Goal: Task Accomplishment & Management: Manage account settings

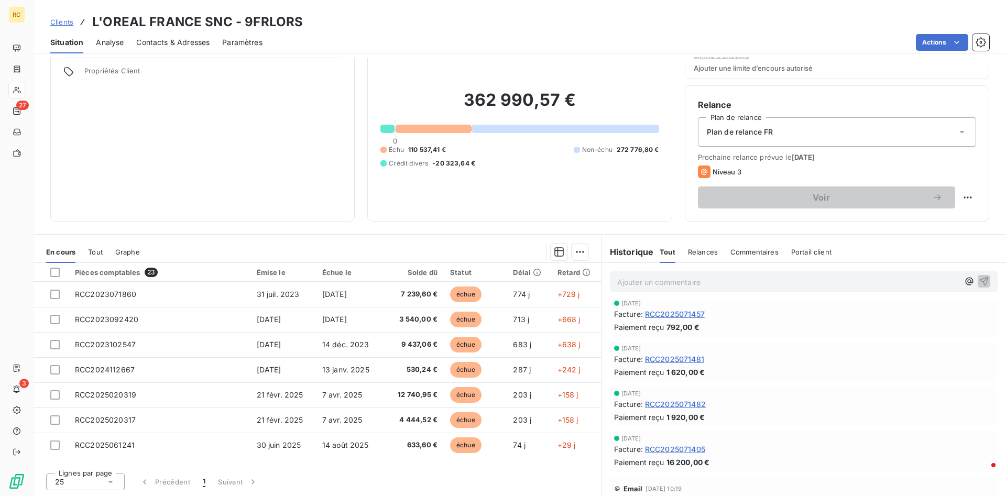
scroll to position [40, 0]
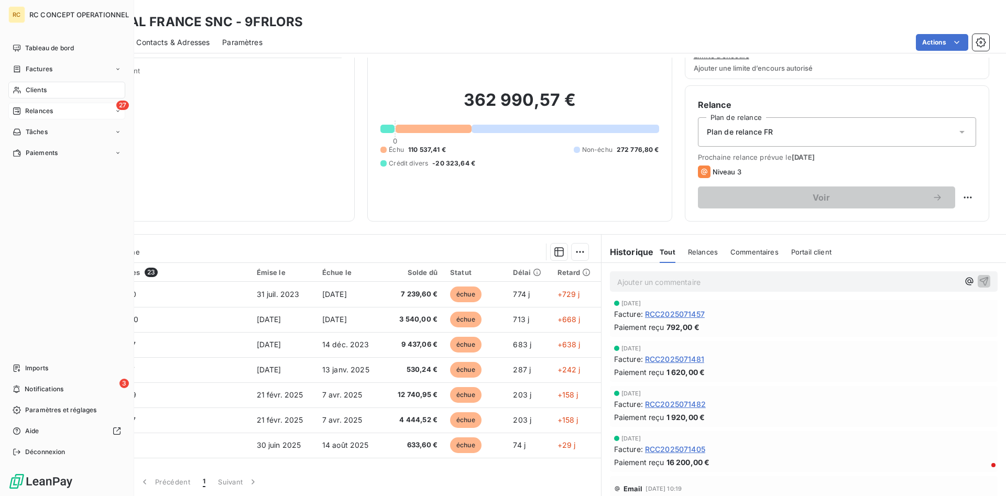
click at [38, 112] on span "Relances" at bounding box center [39, 110] width 28 height 9
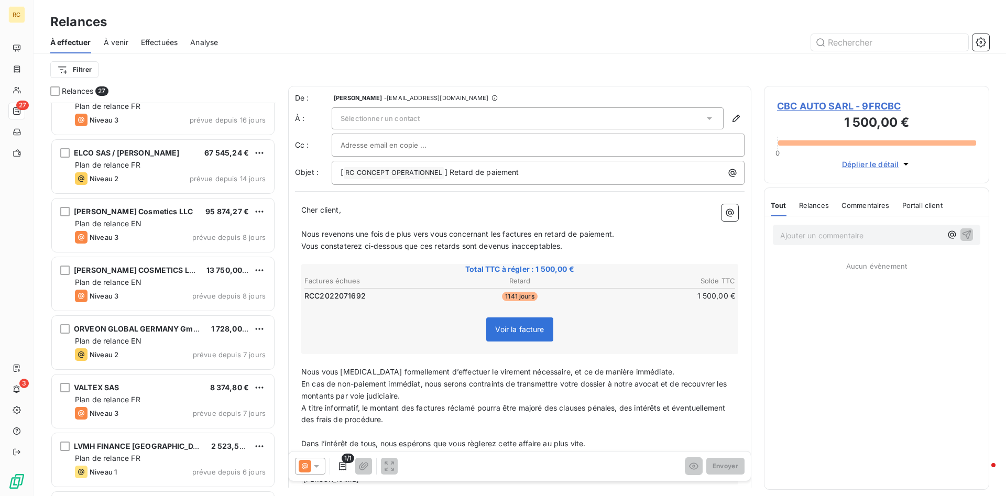
scroll to position [1192, 0]
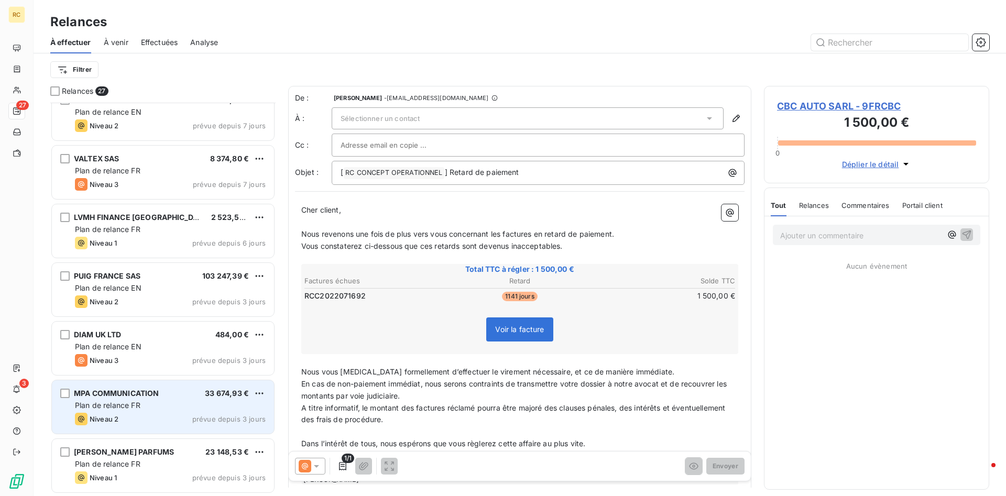
click at [113, 349] on span "MPA COMMUNICATION" at bounding box center [116, 393] width 85 height 9
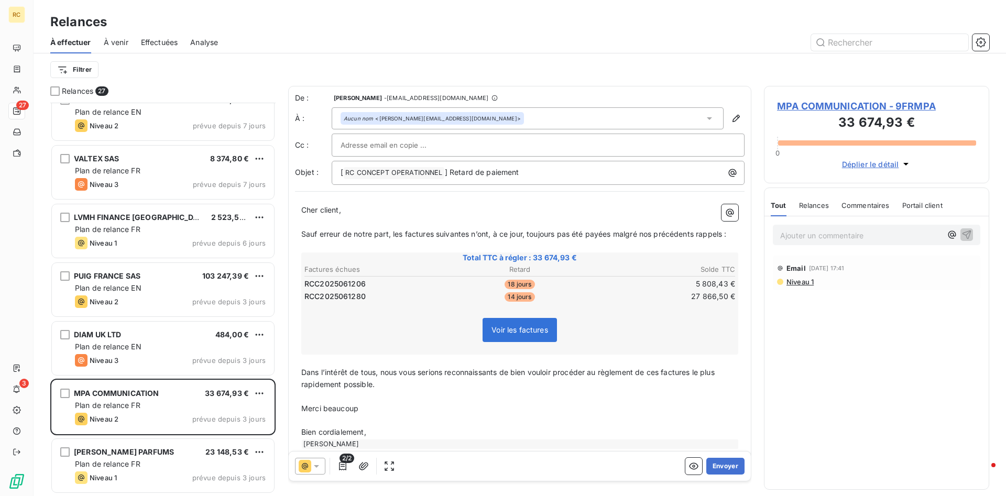
click at [318, 281] on span "RCC2025061206" at bounding box center [334, 284] width 61 height 10
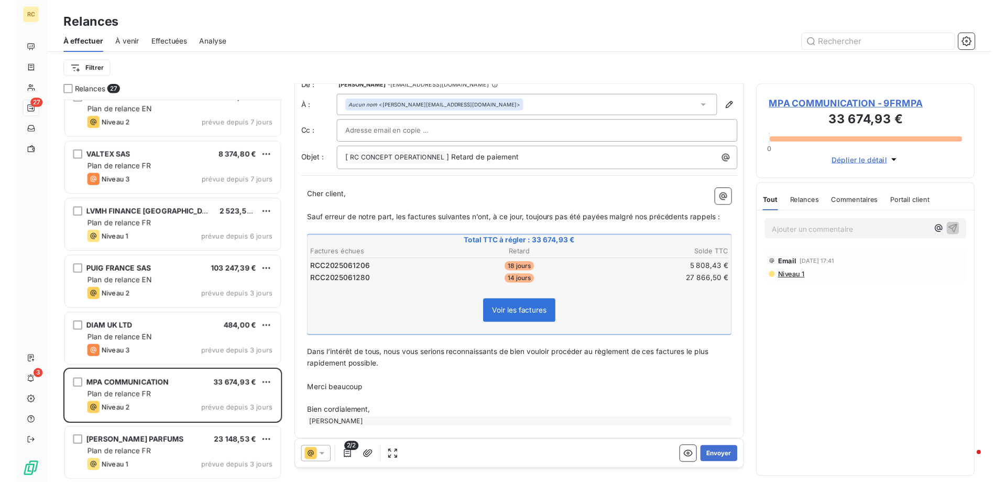
scroll to position [18, 0]
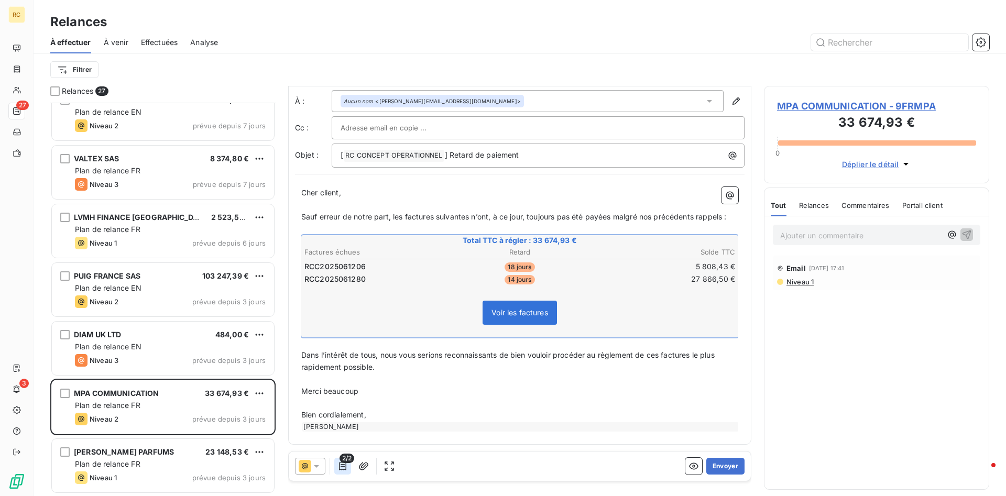
click at [341, 349] on icon "button" at bounding box center [342, 466] width 7 height 8
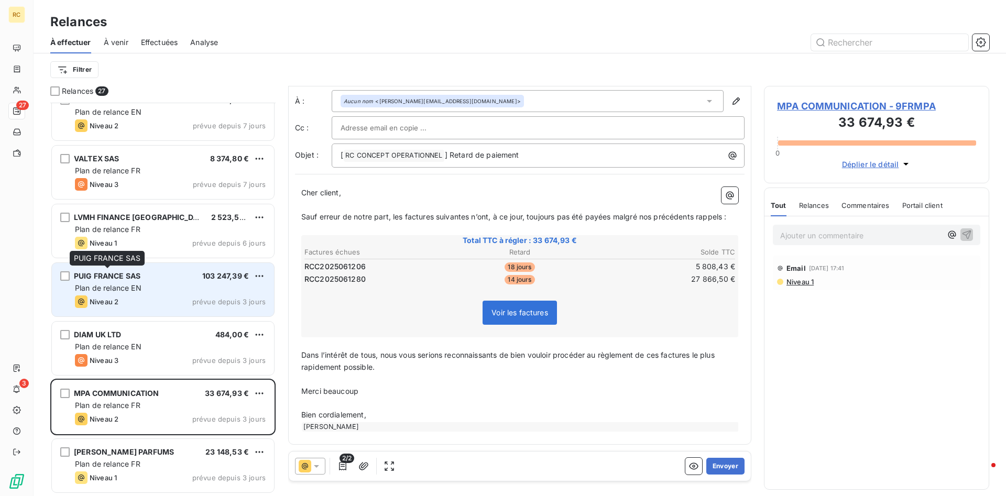
click at [99, 278] on span "PUIG FRANCE SAS" at bounding box center [107, 275] width 67 height 9
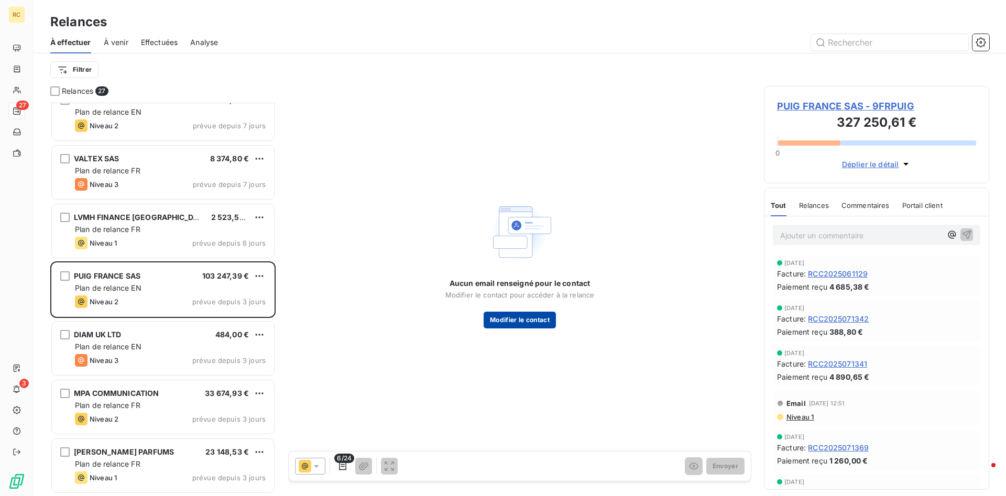
click at [501, 321] on button "Modifier le contact" at bounding box center [520, 320] width 72 height 17
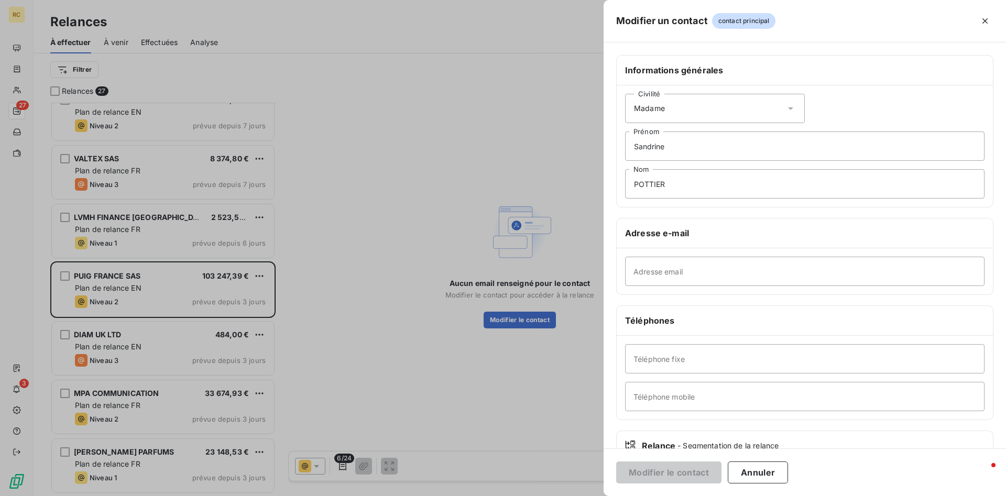
scroll to position [72, 0]
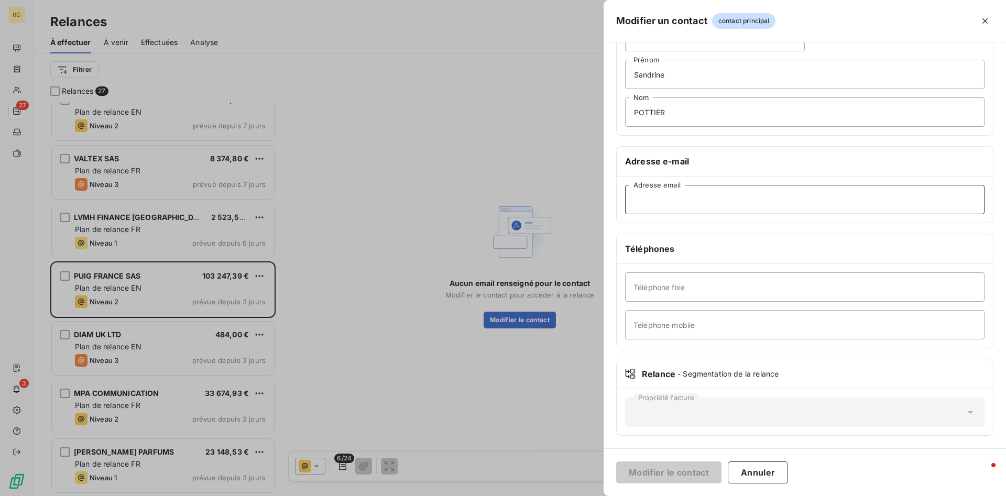
click at [639, 204] on input "Adresse email" at bounding box center [805, 199] width 360 height 29
paste input "[EMAIL_ADDRESS][DOMAIN_NAME]"
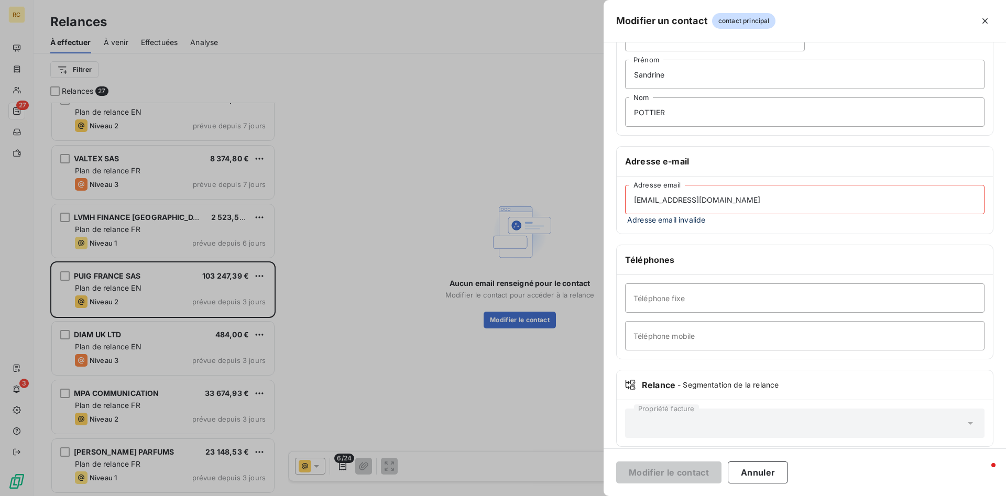
click at [637, 197] on input "[EMAIL_ADDRESS][DOMAIN_NAME]" at bounding box center [805, 199] width 360 height 29
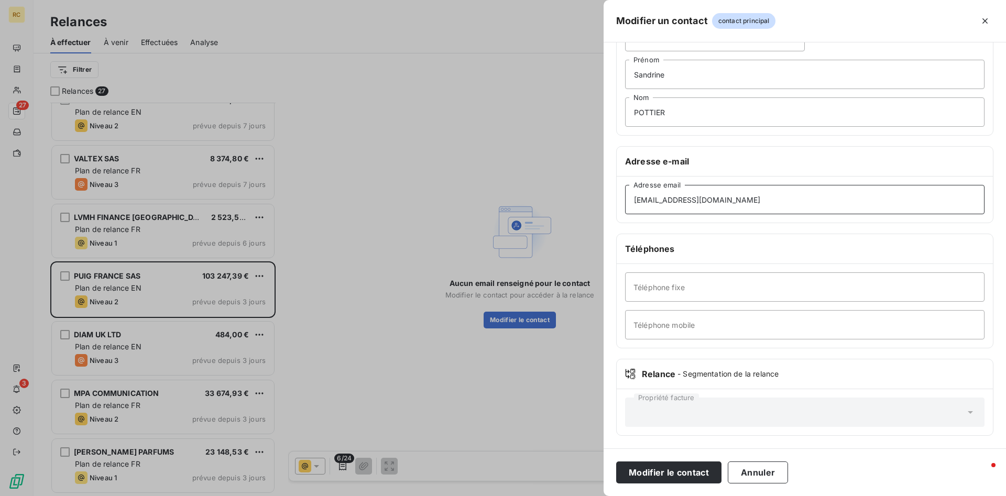
type input "[EMAIL_ADDRESS][DOMAIN_NAME]"
drag, startPoint x: 681, startPoint y: 73, endPoint x: 577, endPoint y: 73, distance: 104.3
click at [625, 73] on input "Sandrine" at bounding box center [805, 74] width 360 height 29
drag, startPoint x: 671, startPoint y: 112, endPoint x: 541, endPoint y: 112, distance: 130.0
click at [625, 112] on input "POTTIER" at bounding box center [805, 111] width 360 height 29
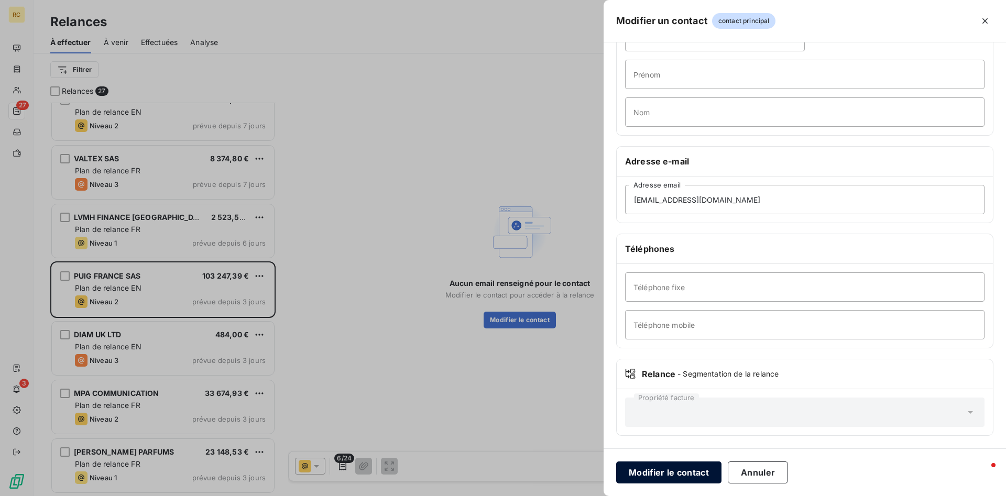
click at [669, 349] on button "Modifier le contact" at bounding box center [668, 473] width 105 height 22
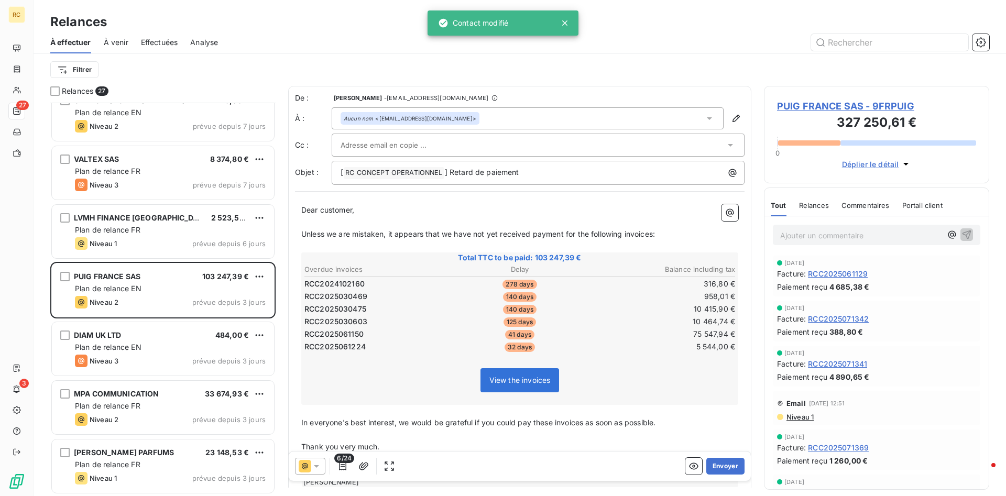
scroll to position [394, 225]
click at [341, 349] on icon "button" at bounding box center [342, 466] width 10 height 10
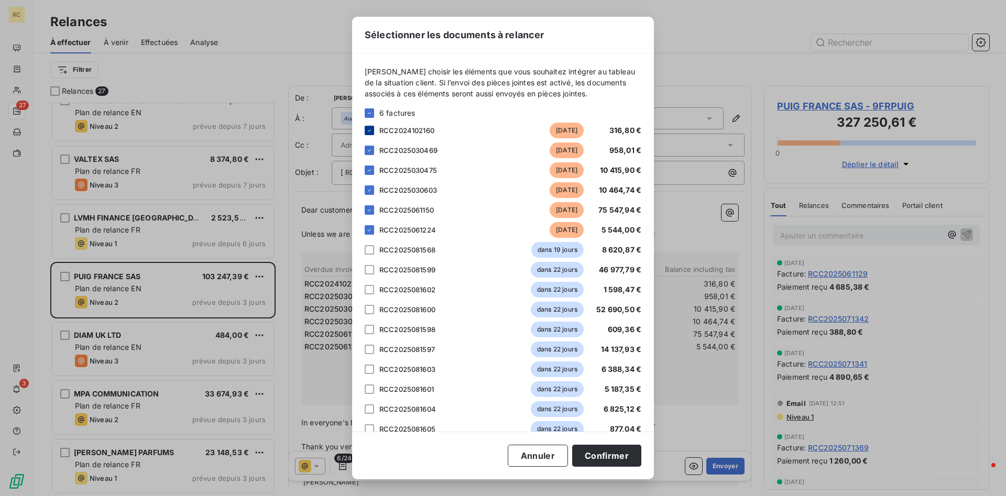
click at [369, 128] on icon at bounding box center [369, 130] width 6 height 6
click at [608, 349] on button "Confirmer" at bounding box center [606, 456] width 69 height 22
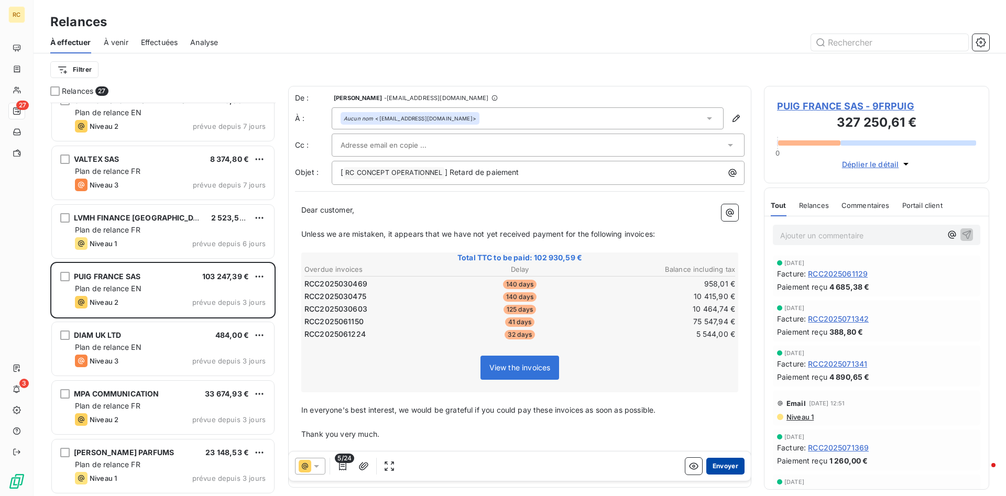
click at [670, 349] on button "Envoyer" at bounding box center [725, 466] width 38 height 17
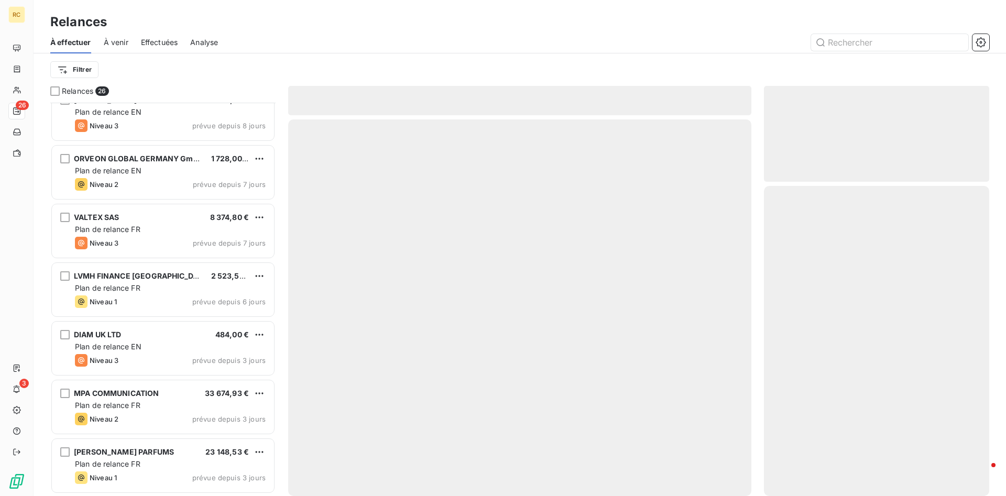
scroll to position [1132, 0]
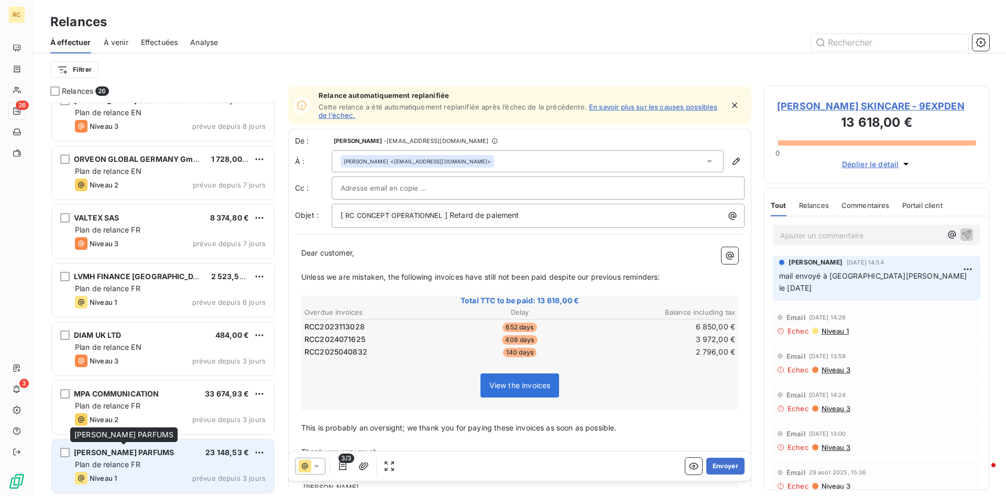
click at [133, 349] on span "[PERSON_NAME] PARFUMS" at bounding box center [124, 452] width 100 height 9
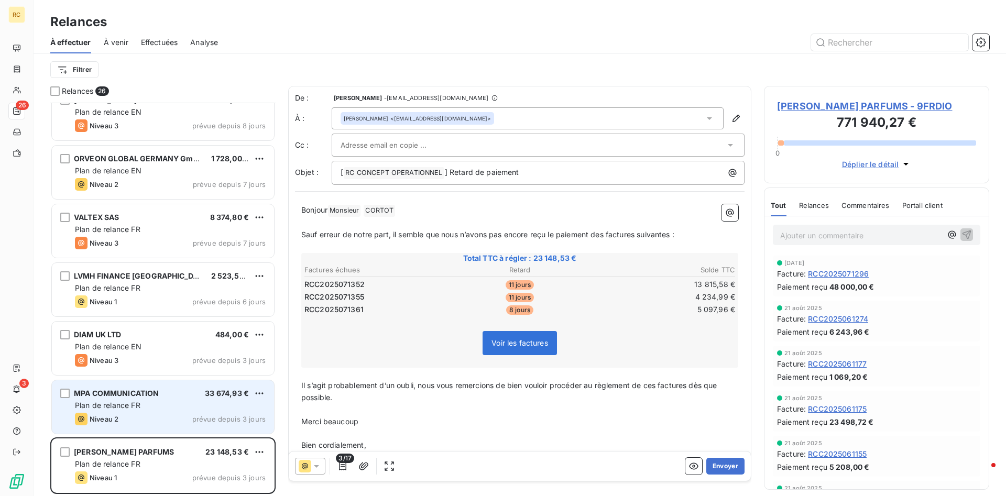
click at [133, 349] on span "MPA COMMUNICATION" at bounding box center [116, 393] width 85 height 9
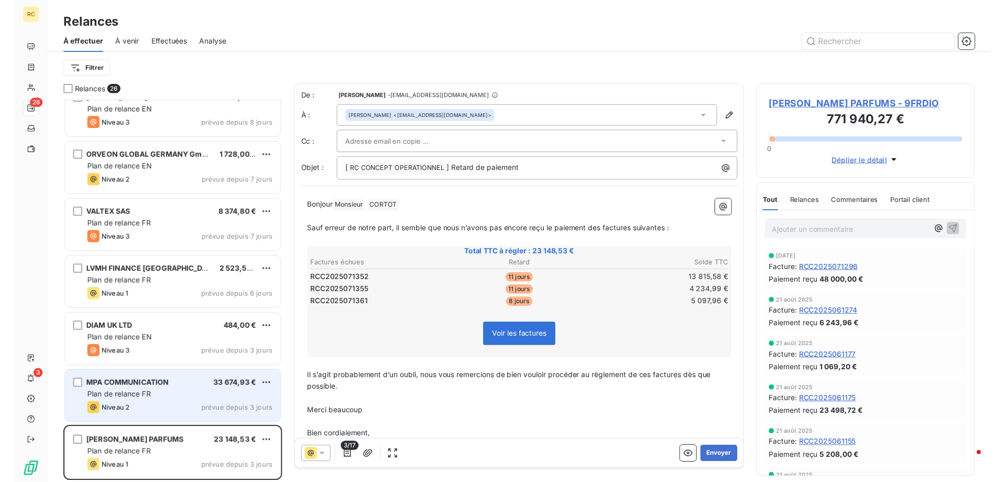
scroll to position [1132, 0]
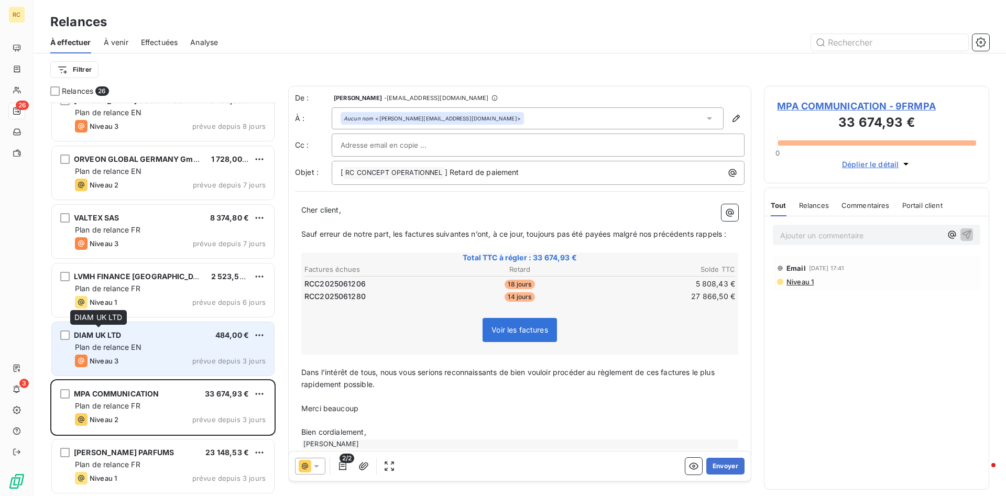
click at [95, 332] on span "DIAM UK LTD" at bounding box center [98, 335] width 48 height 9
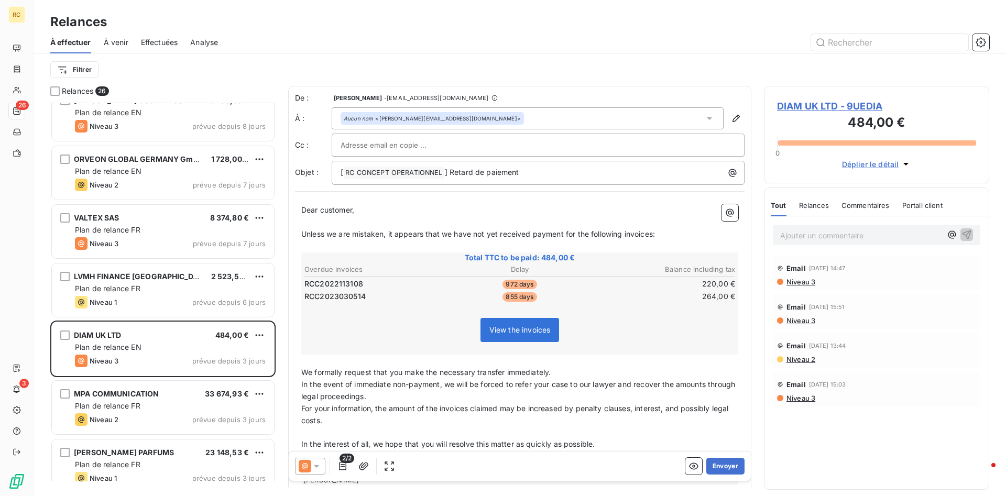
scroll to position [394, 225]
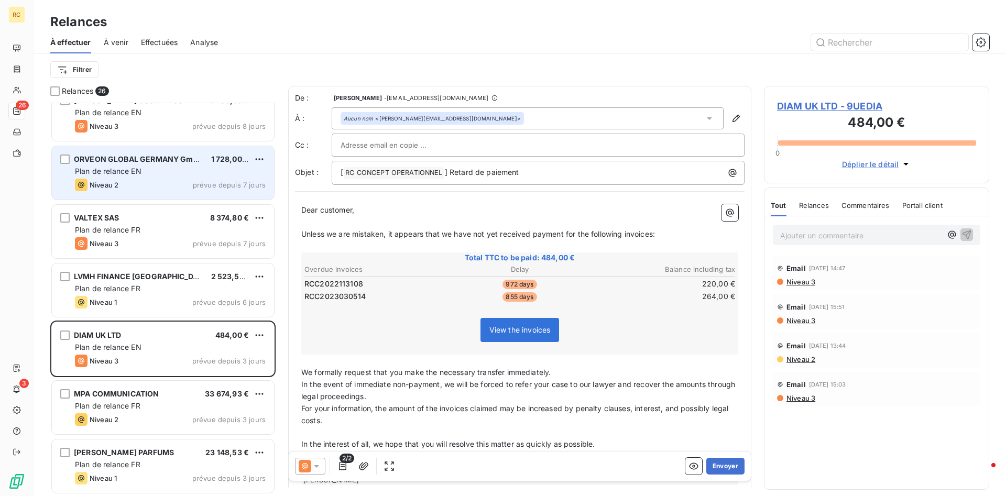
click at [96, 168] on span "Plan de relance EN" at bounding box center [108, 171] width 67 height 9
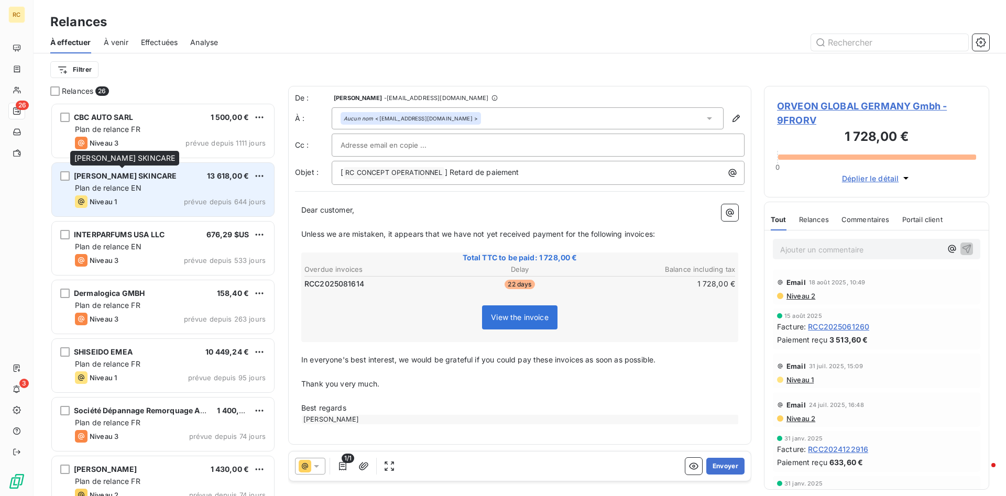
click at [111, 177] on span "[PERSON_NAME] SKINCARE" at bounding box center [125, 175] width 103 height 9
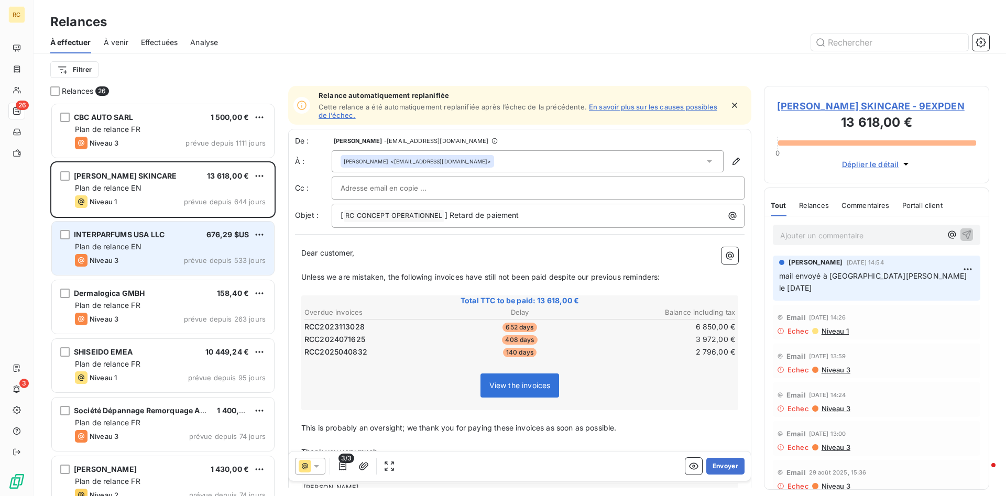
click at [112, 235] on span "INTERPARFUMS USA LLC" at bounding box center [119, 234] width 91 height 9
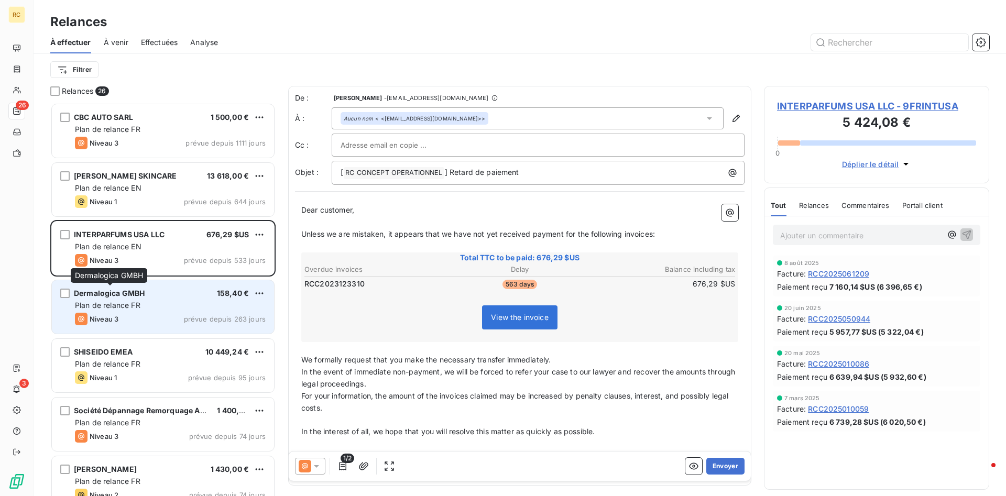
click at [104, 296] on span "Dermalogica GMBH" at bounding box center [109, 293] width 71 height 9
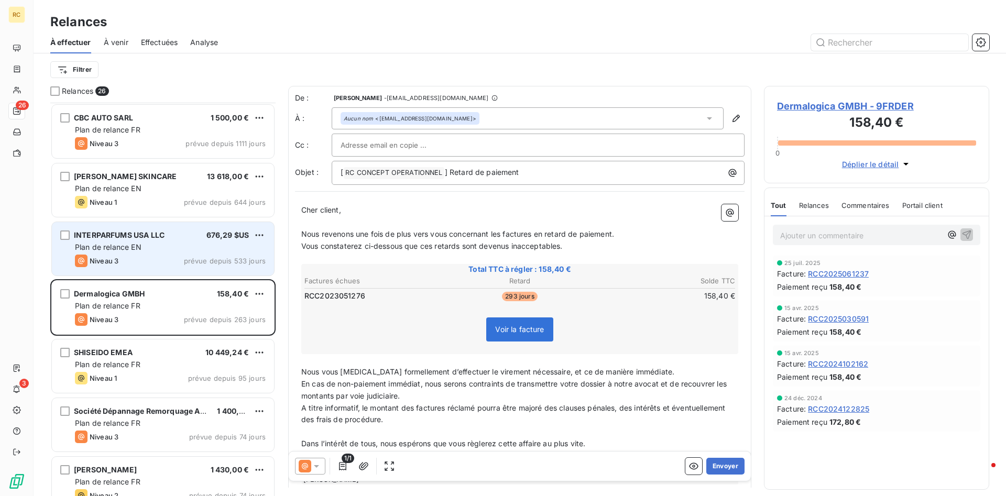
scroll to position [214, 0]
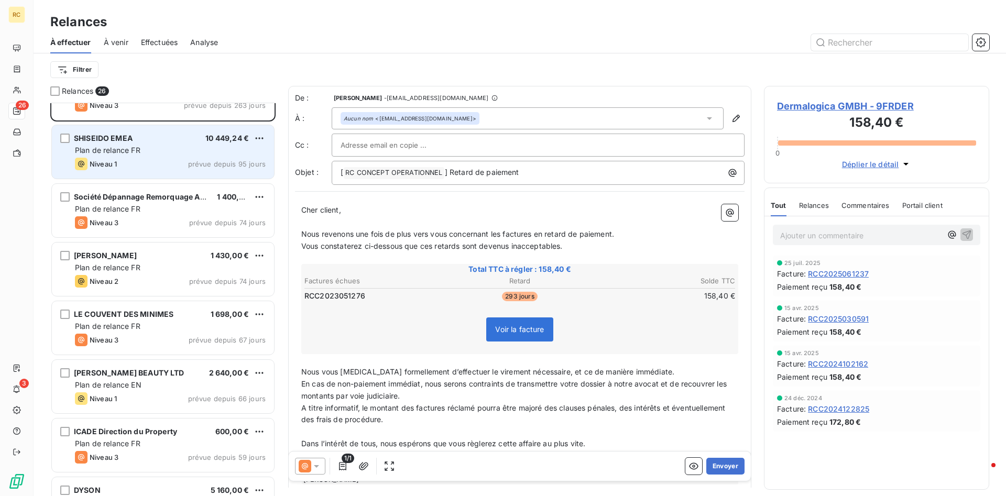
click at [95, 139] on span "SHISEIDO EMEA" at bounding box center [103, 138] width 59 height 9
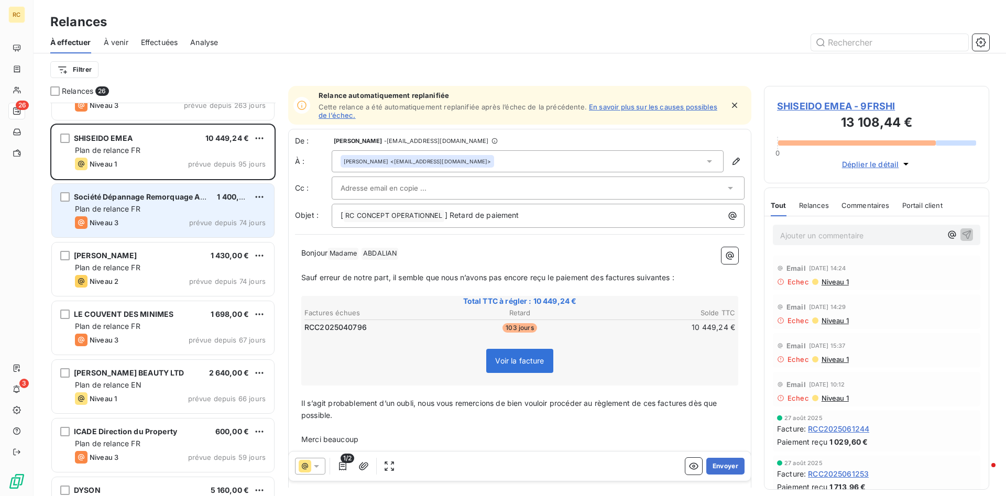
click at [121, 199] on span "Société Dépannage Remorquage Automobile" at bounding box center [156, 196] width 164 height 9
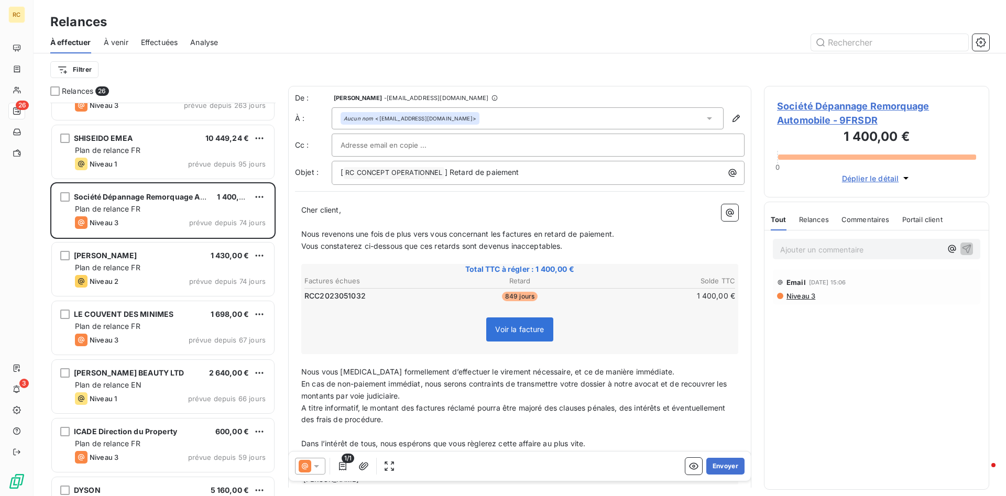
click at [670, 253] on p "Ajouter un commentaire ﻿" at bounding box center [860, 249] width 161 height 13
click at [670, 326] on div "Ajouter un commentaire ﻿ Email [DATE] 15:06 Niveau 3" at bounding box center [877, 360] width 224 height 259
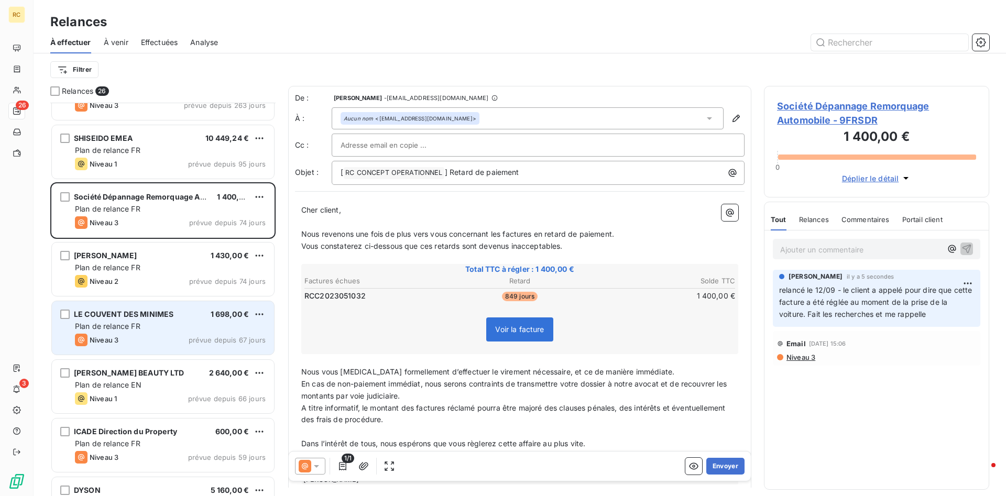
click at [109, 308] on div "LE COUVENT DES MINIMES 1 698,00 € Plan de relance FR Niveau 3 prévue depuis 67 …" at bounding box center [163, 327] width 222 height 53
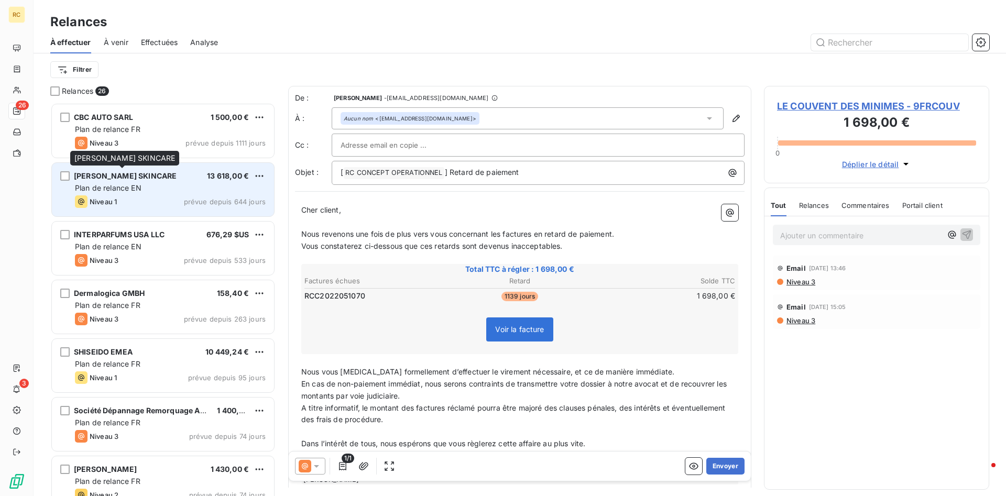
click at [103, 174] on span "[PERSON_NAME] SKINCARE" at bounding box center [125, 175] width 103 height 9
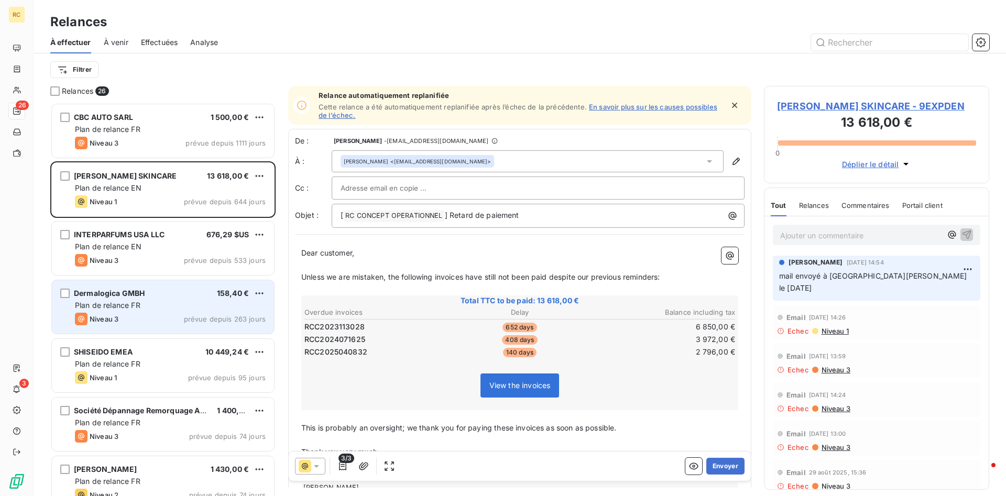
click at [113, 301] on div "Plan de relance FR" at bounding box center [170, 305] width 191 height 10
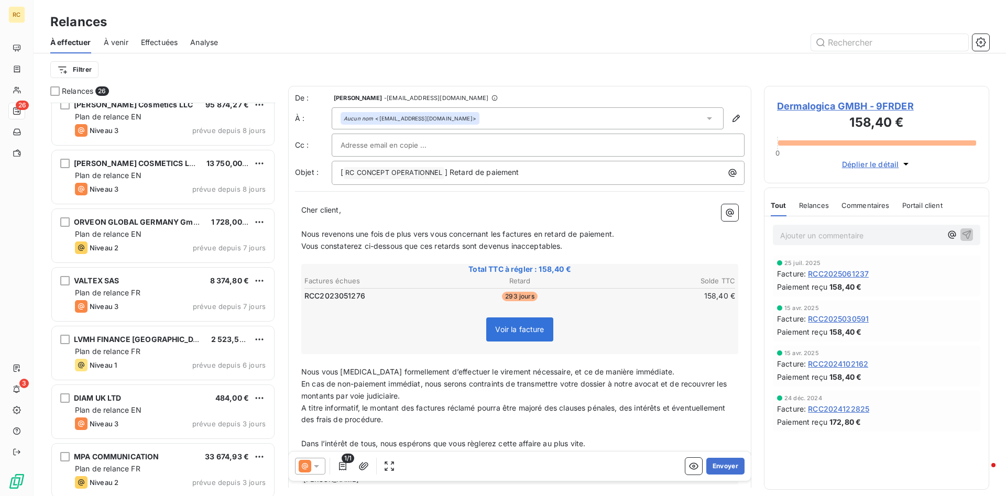
scroll to position [1133, 0]
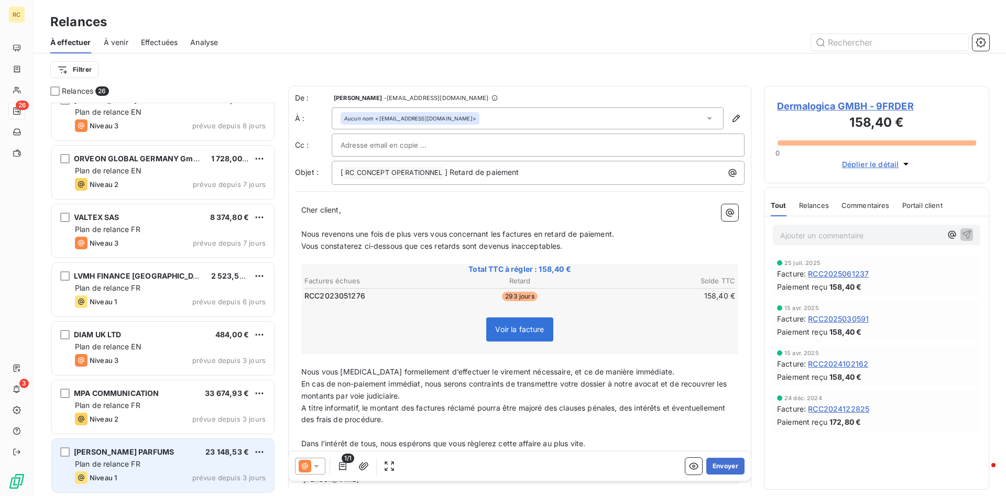
click at [119, 349] on span "[PERSON_NAME] PARFUMS" at bounding box center [124, 452] width 100 height 9
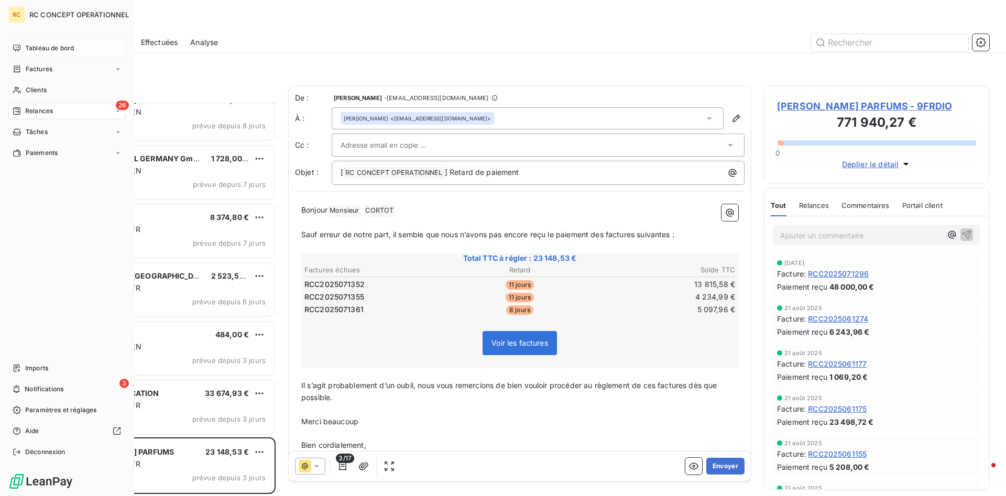
click at [44, 48] on span "Tableau de bord" at bounding box center [49, 47] width 49 height 9
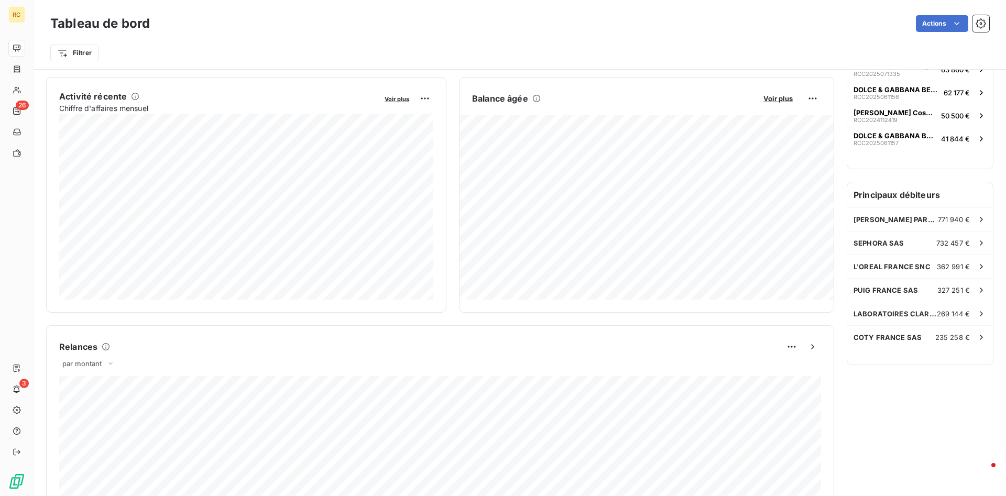
scroll to position [214, 0]
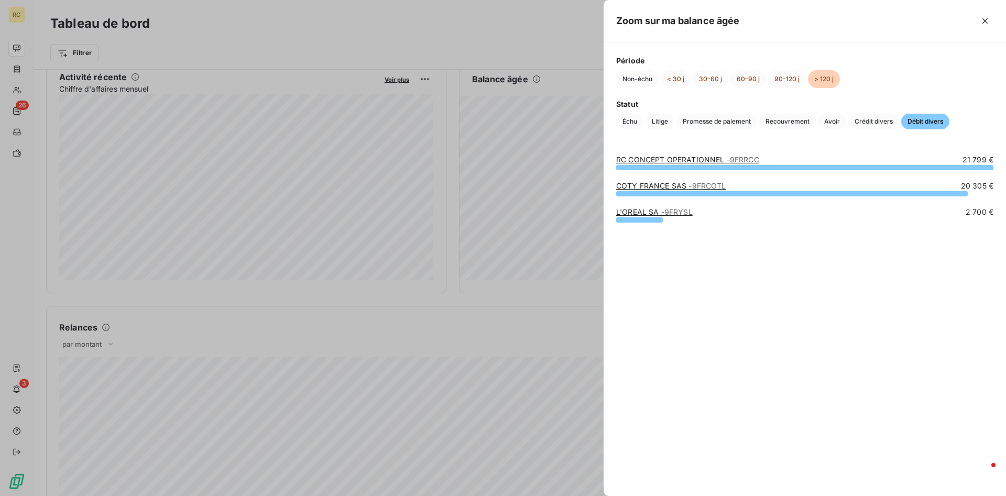
click at [670, 136] on div "Période Non-échu < 30 j 30-60 j 60-90 j 90-120 j > 120 j Statut Échu Litige Pro…" at bounding box center [805, 92] width 402 height 100
click at [670, 123] on span "Crédit divers" at bounding box center [873, 122] width 51 height 16
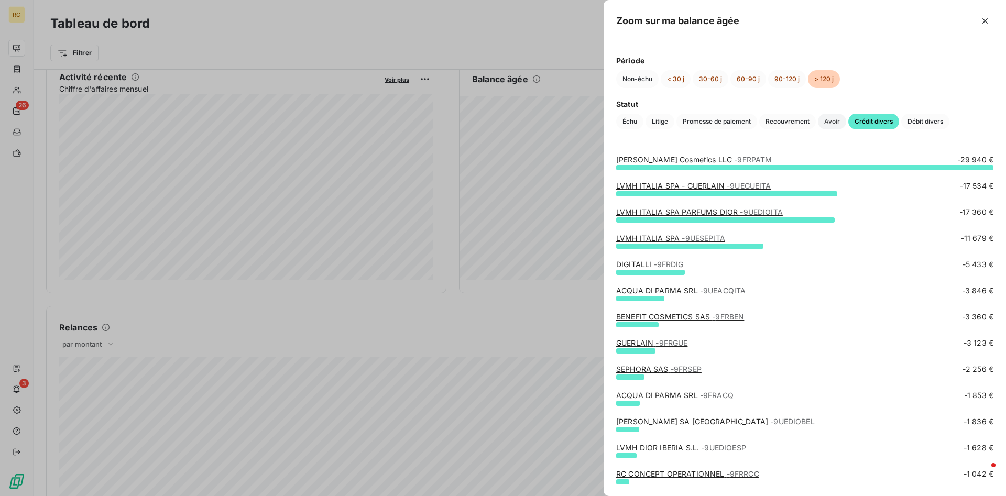
click at [670, 116] on span "Avoir" at bounding box center [832, 122] width 28 height 16
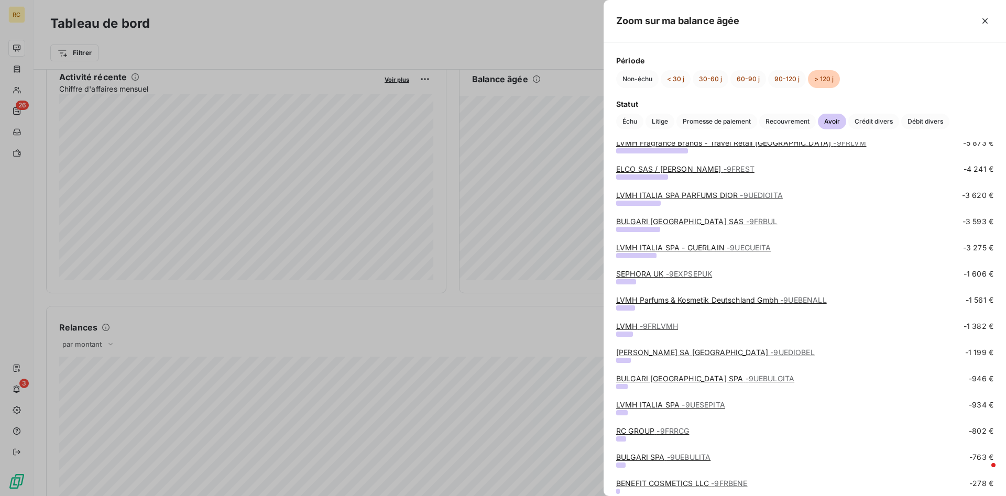
scroll to position [0, 0]
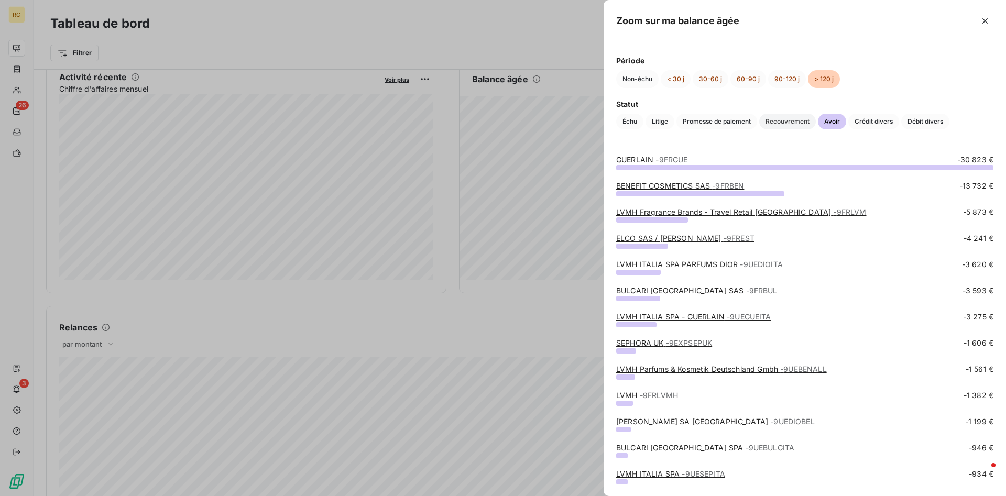
click at [670, 122] on span "Recouvrement" at bounding box center [787, 122] width 57 height 16
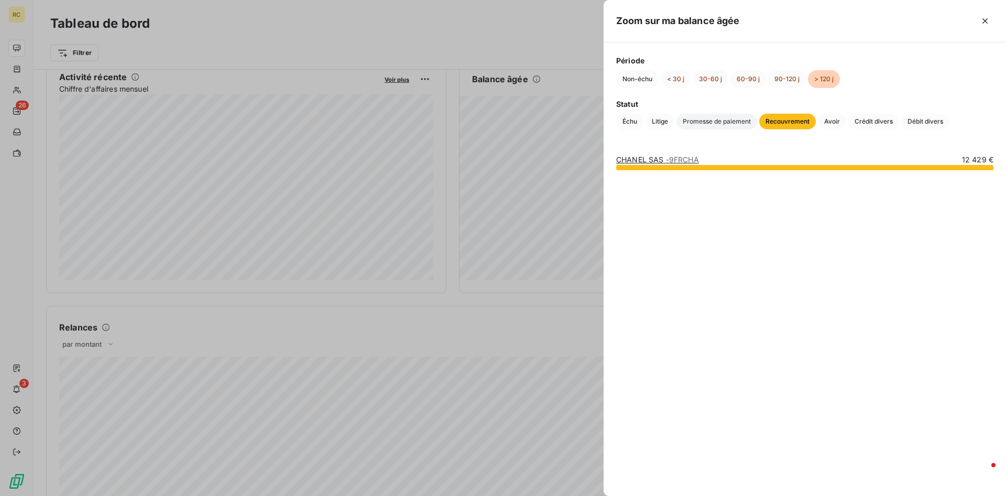
click at [670, 121] on span "Promesse de paiement" at bounding box center [717, 122] width 81 height 16
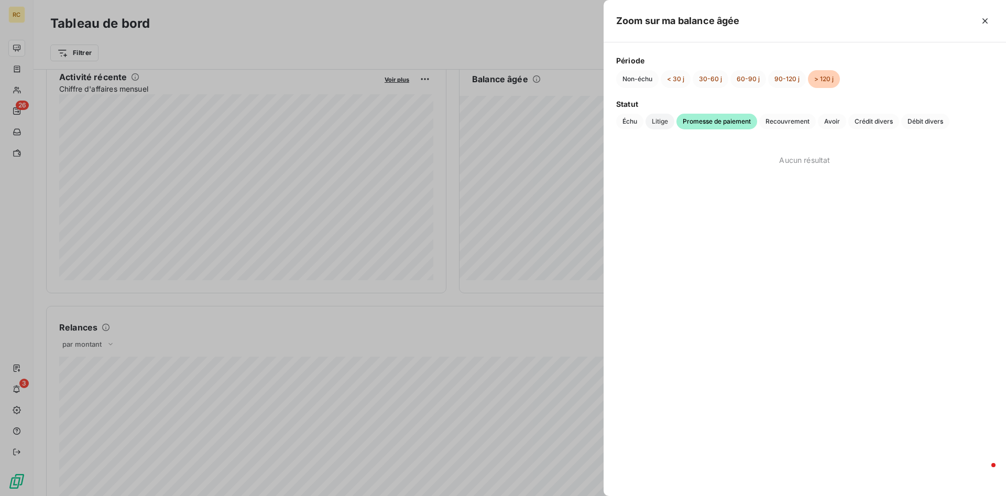
click at [665, 124] on span "Litige" at bounding box center [660, 122] width 29 height 16
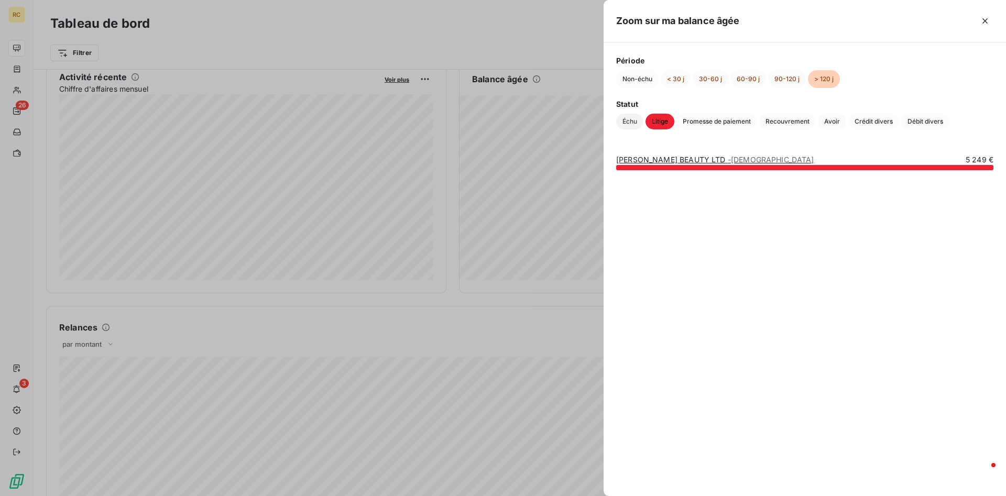
click at [624, 123] on span "Échu" at bounding box center [629, 122] width 27 height 16
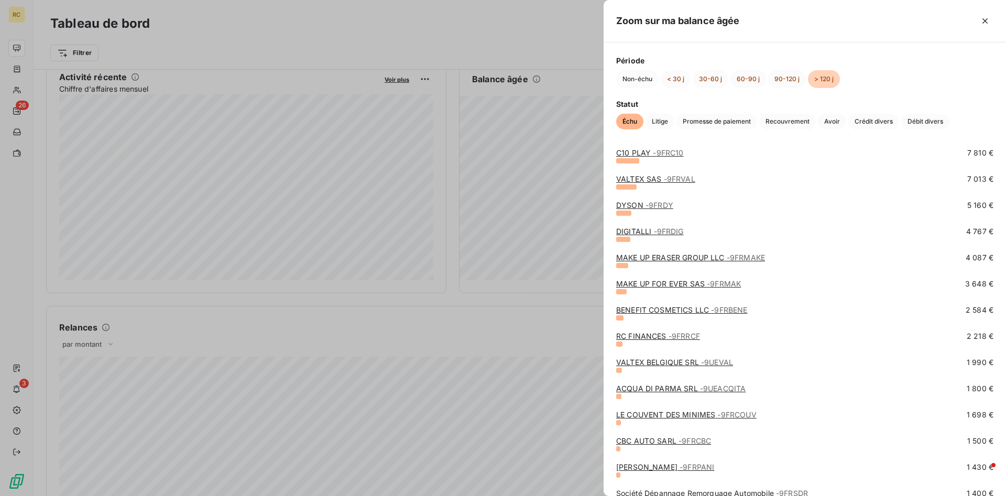
scroll to position [201, 0]
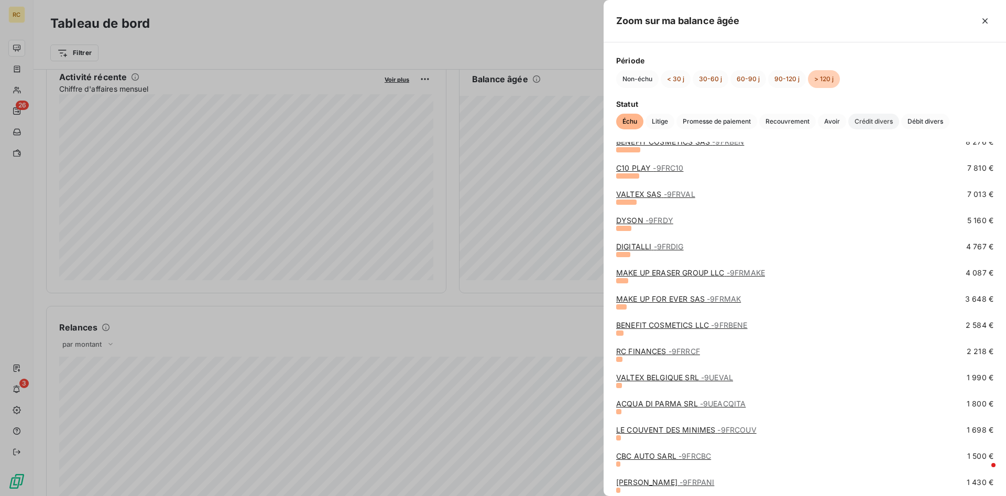
click at [670, 123] on span "Crédit divers" at bounding box center [873, 122] width 51 height 16
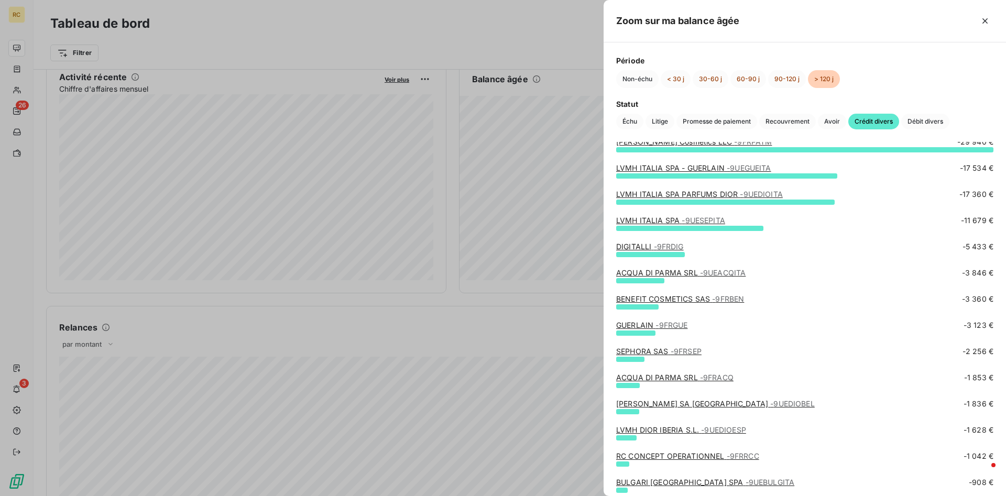
scroll to position [0, 0]
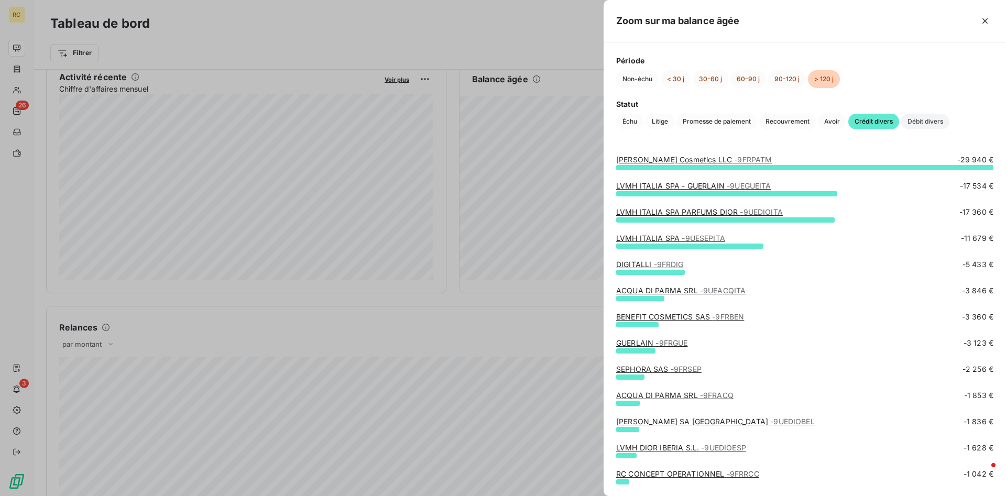
click at [670, 121] on span "Débit divers" at bounding box center [925, 122] width 48 height 16
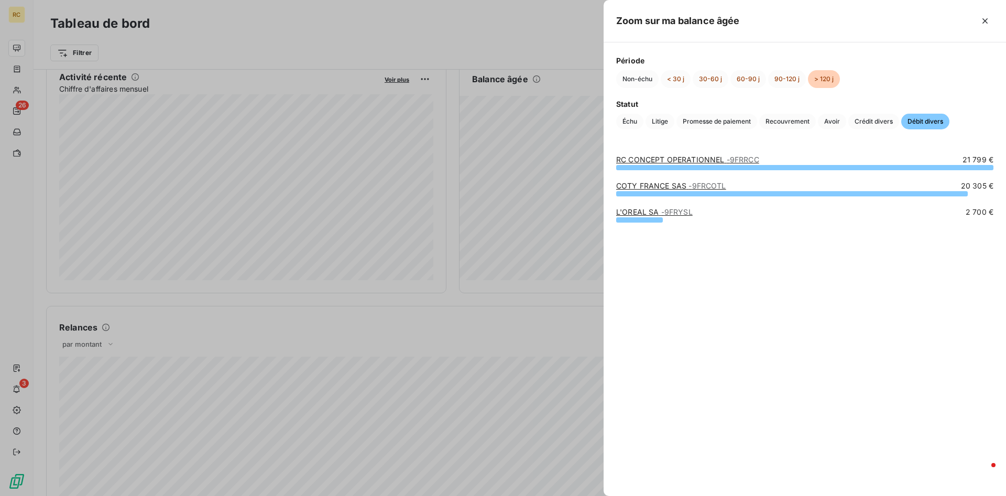
click at [656, 157] on link "RC CONCEPT OPERATIONNEL - 9FRRCC" at bounding box center [687, 159] width 143 height 9
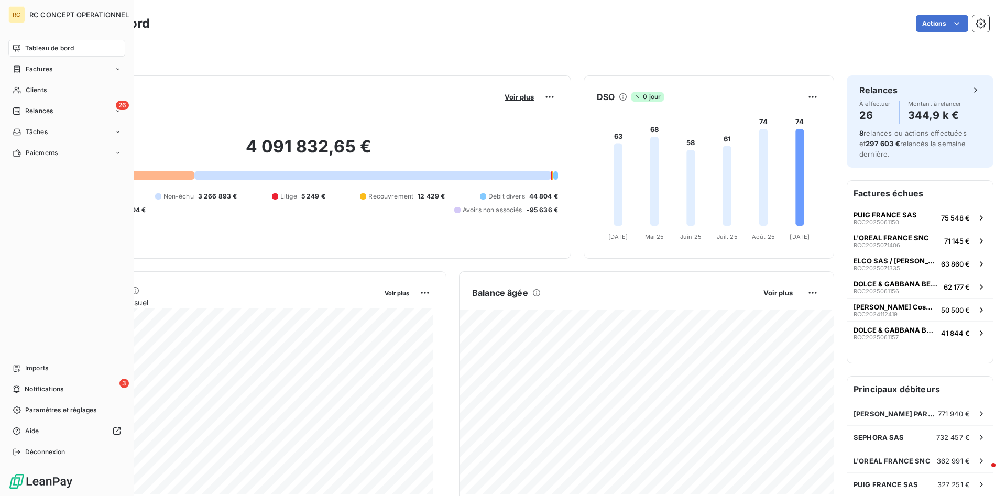
click at [45, 50] on span "Tableau de bord" at bounding box center [49, 47] width 49 height 9
click at [64, 48] on span "Tableau de bord" at bounding box center [49, 47] width 49 height 9
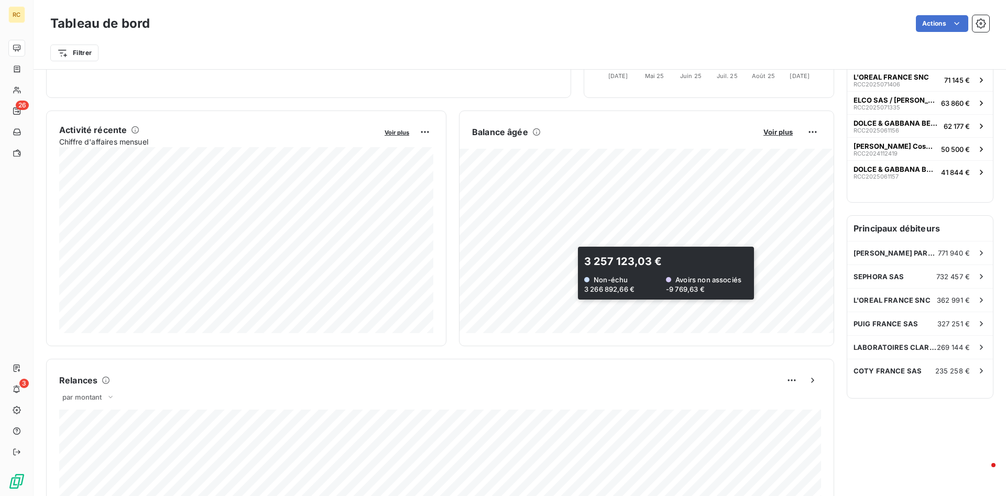
scroll to position [161, 0]
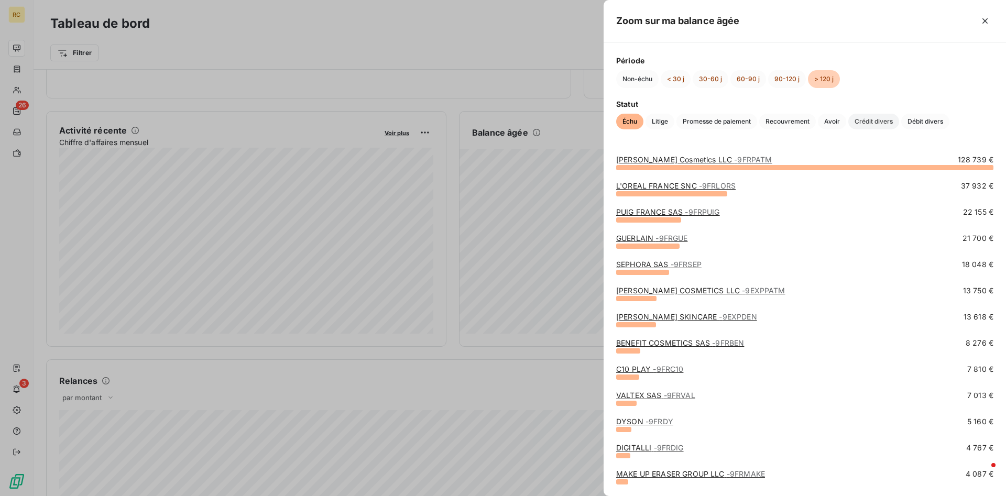
click at [670, 122] on span "Crédit divers" at bounding box center [873, 122] width 51 height 16
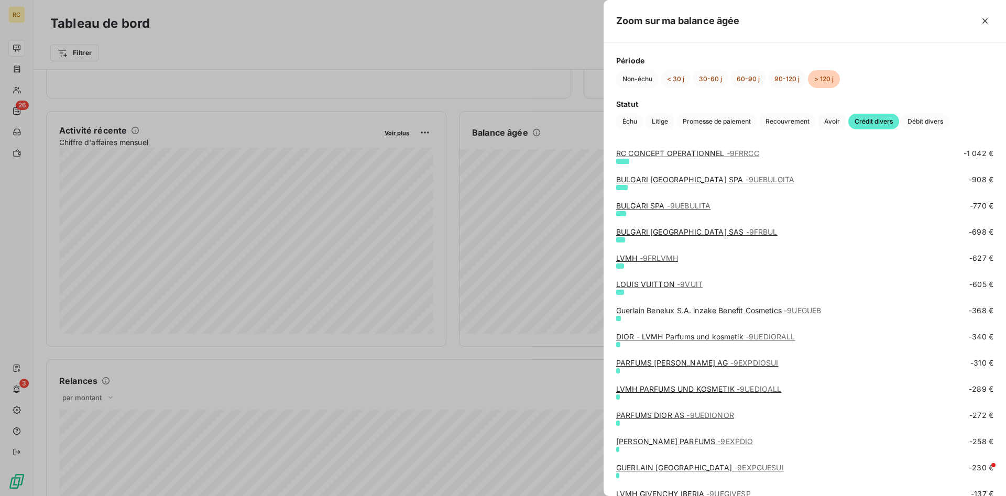
scroll to position [548, 0]
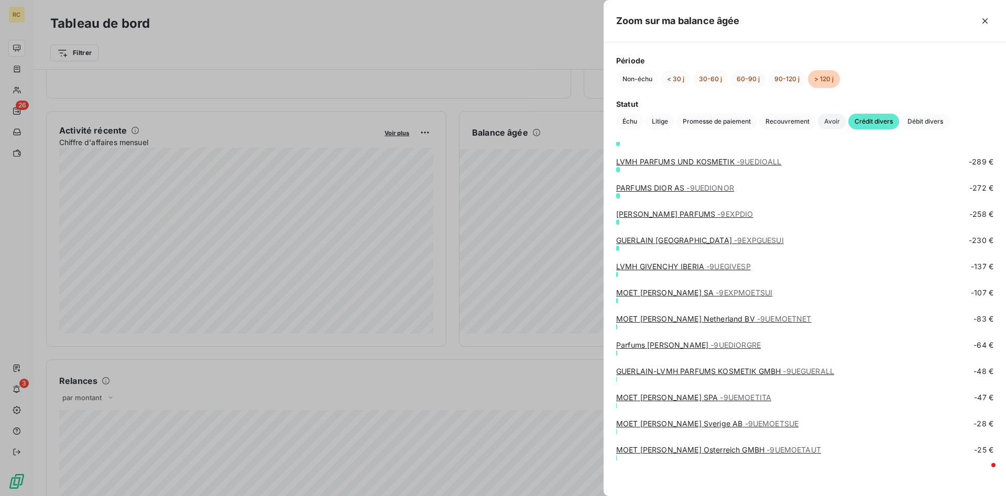
click at [670, 118] on span "Avoir" at bounding box center [832, 122] width 28 height 16
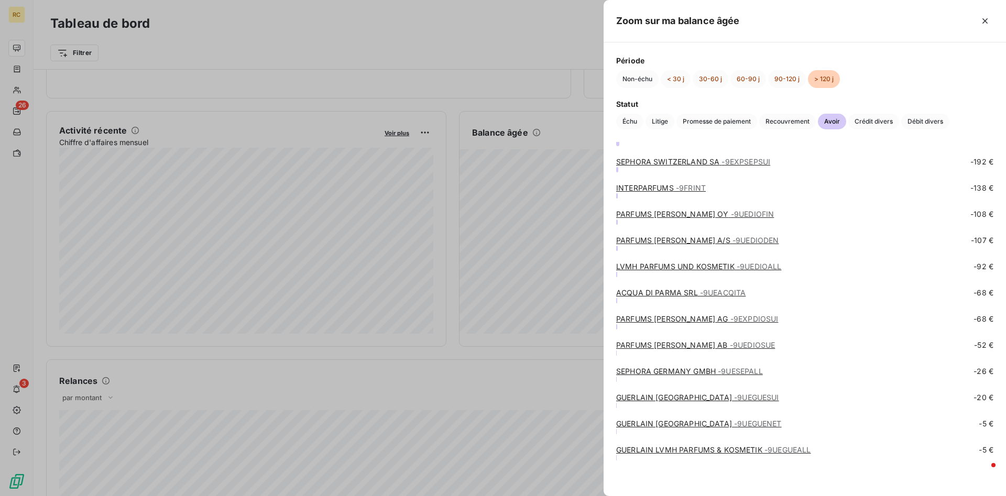
scroll to position [443, 0]
click at [670, 121] on span "Crédit divers" at bounding box center [873, 122] width 51 height 16
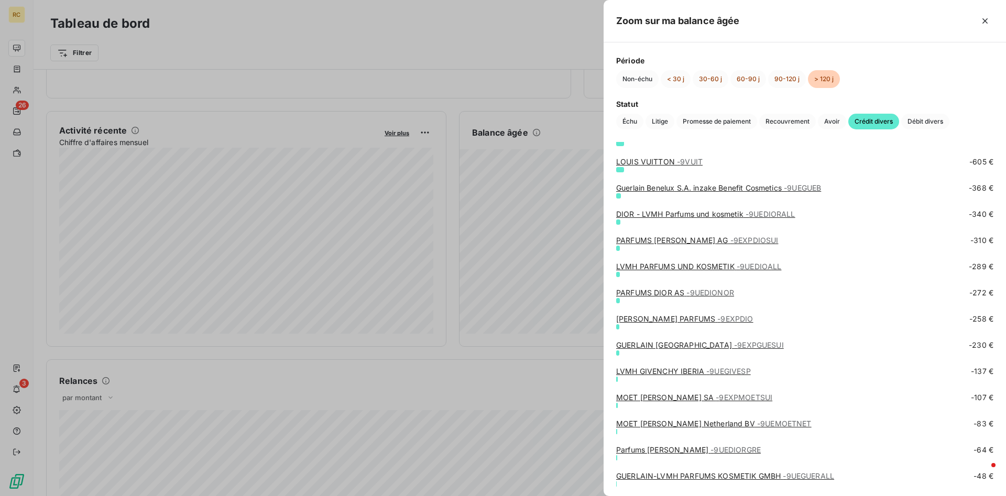
scroll to position [0, 0]
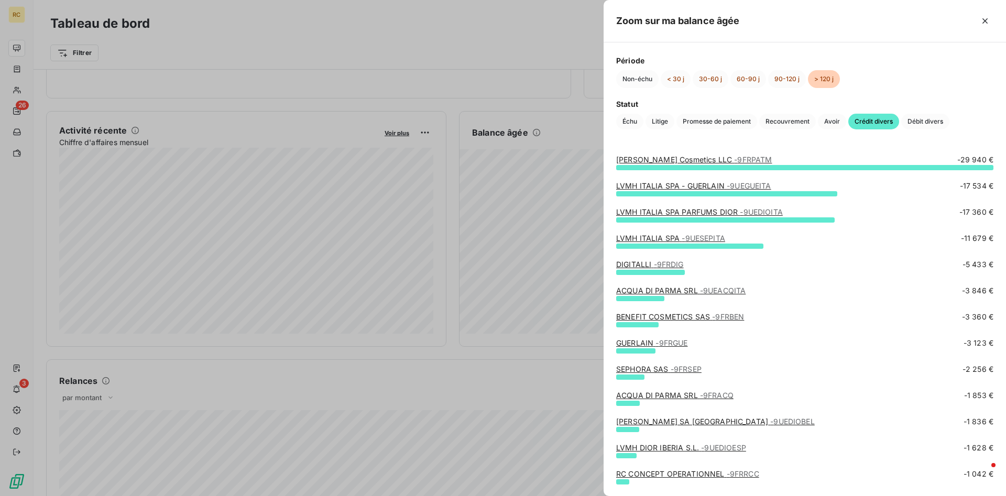
click at [651, 188] on link "LVMH ITALIA SPA - GUERLAIN - 9UEGUEITA" at bounding box center [693, 185] width 155 height 9
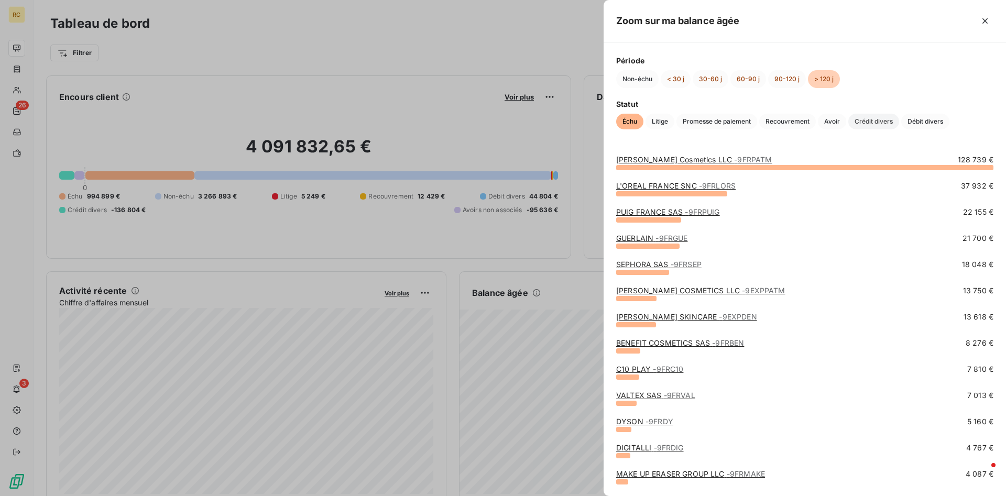
click at [670, 118] on span "Crédit divers" at bounding box center [873, 122] width 51 height 16
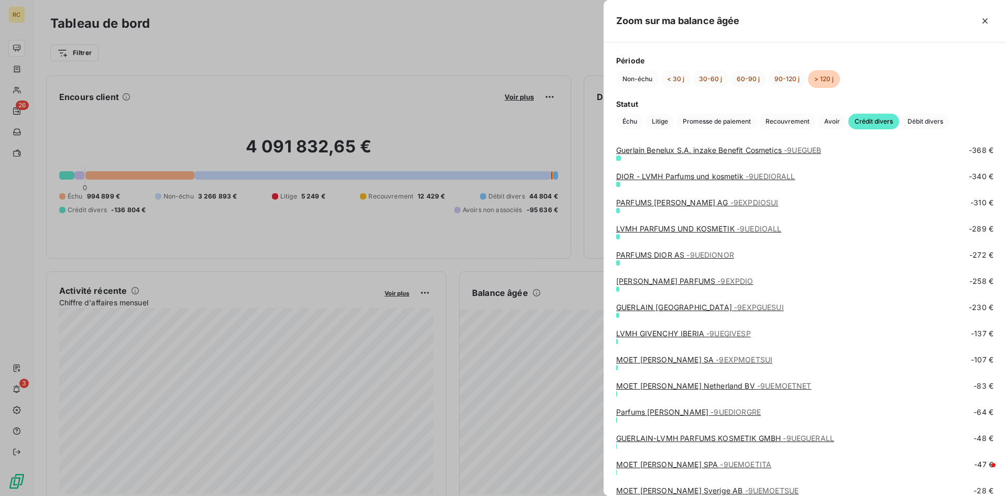
scroll to position [548, 0]
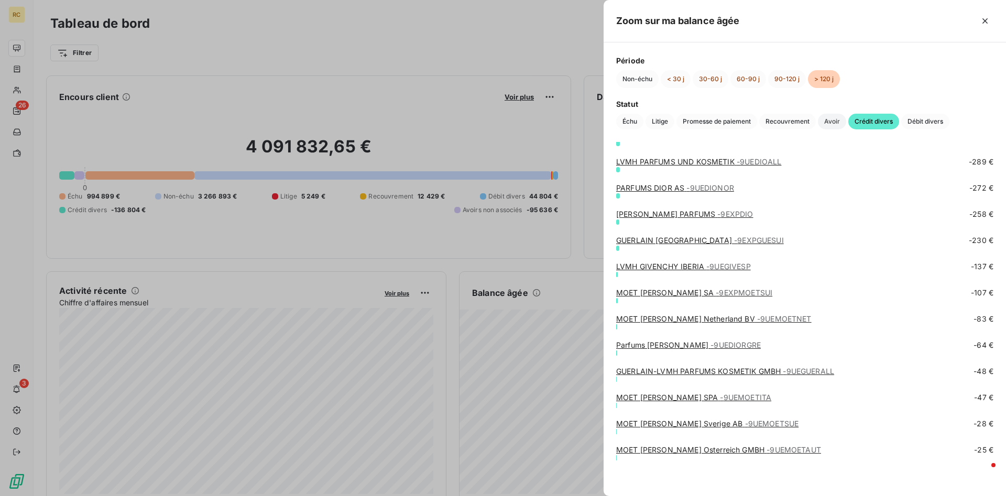
click at [670, 124] on span "Avoir" at bounding box center [832, 122] width 28 height 16
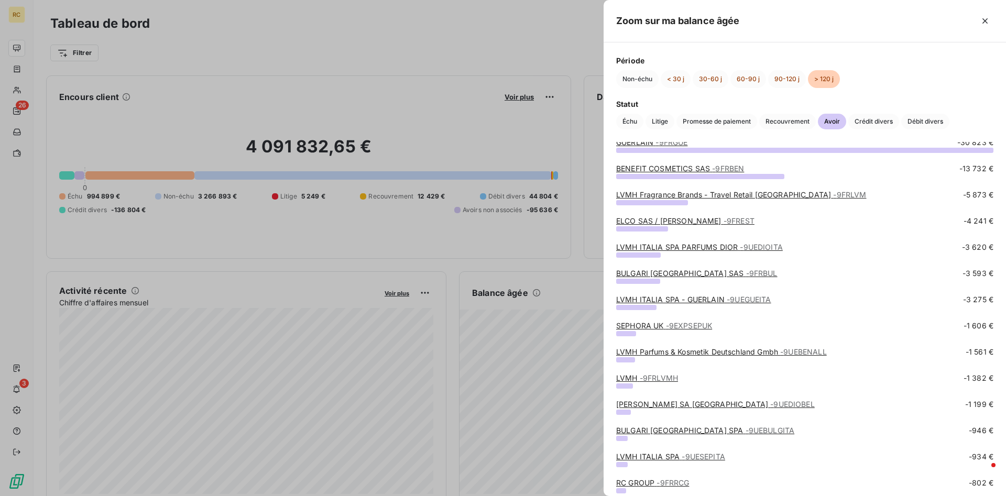
scroll to position [0, 0]
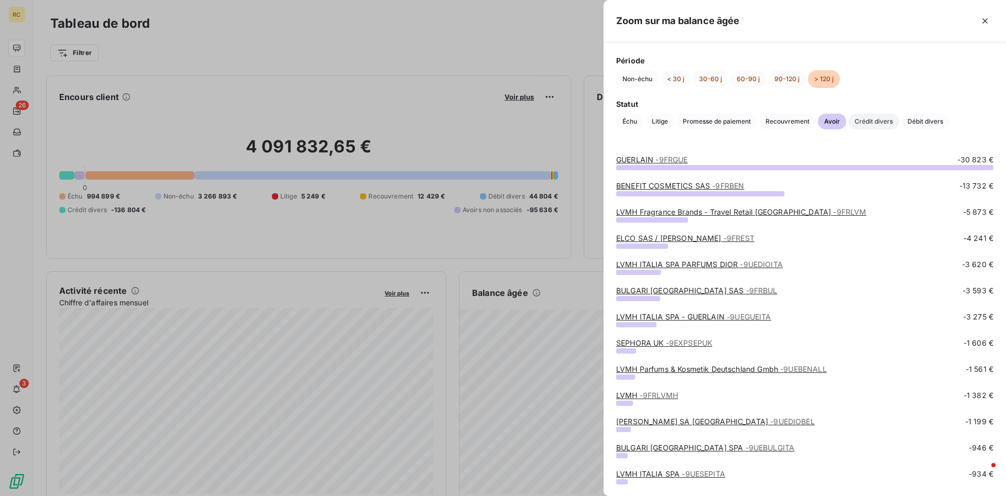
click at [670, 122] on span "Crédit divers" at bounding box center [873, 122] width 51 height 16
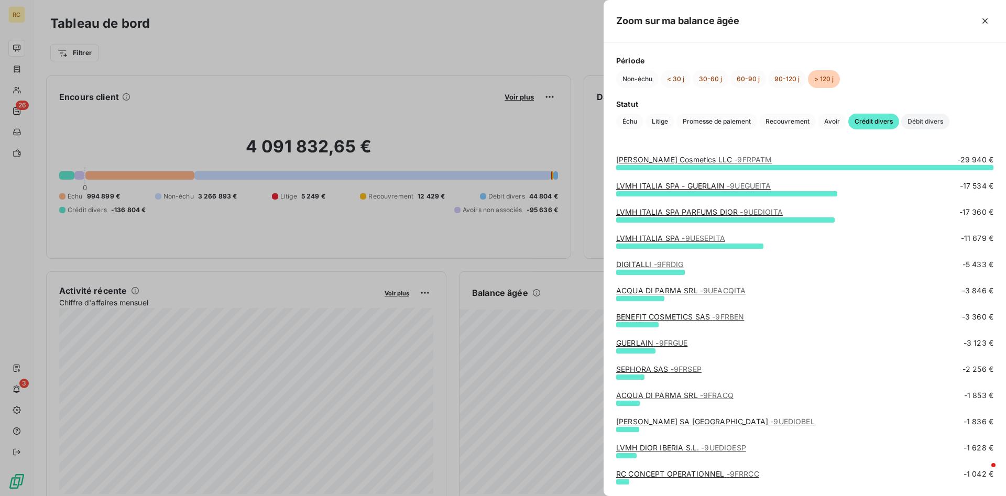
click at [670, 122] on span "Débit divers" at bounding box center [925, 122] width 48 height 16
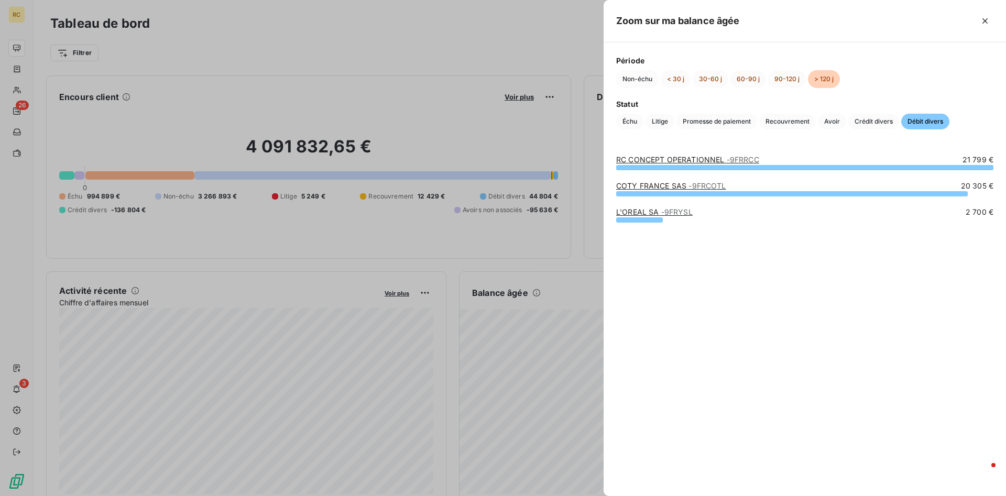
click at [658, 221] on div at bounding box center [639, 219] width 47 height 5
click at [631, 211] on link "L'OREAL SA - 9FRYSL" at bounding box center [654, 212] width 77 height 9
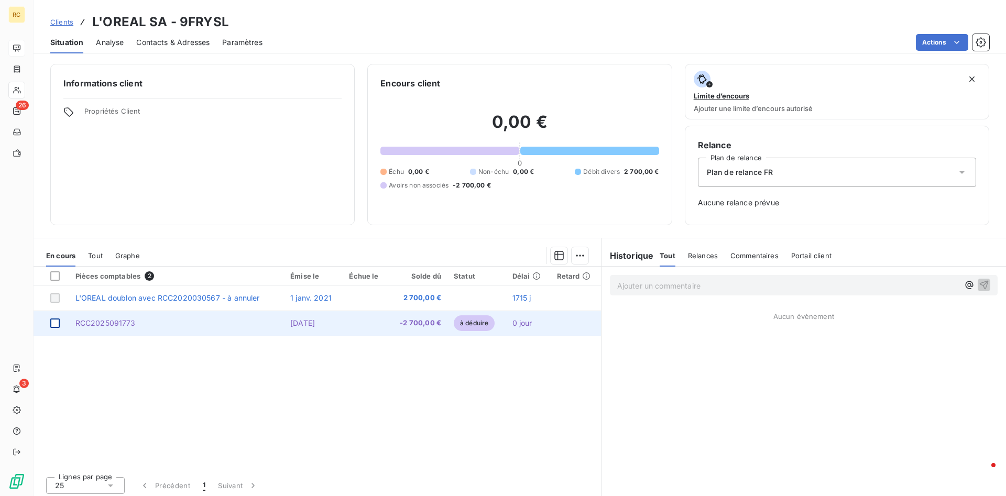
click at [58, 323] on div at bounding box center [54, 323] width 9 height 9
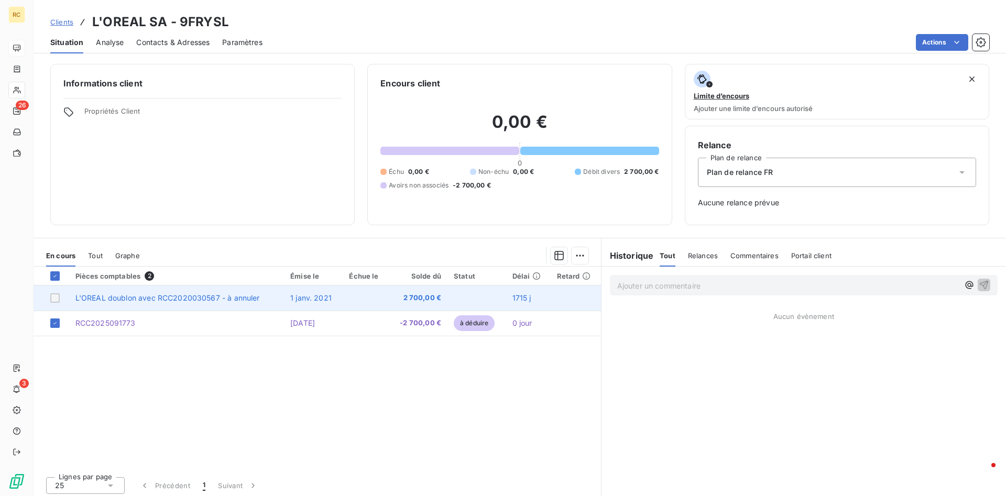
click at [55, 297] on div at bounding box center [54, 297] width 9 height 9
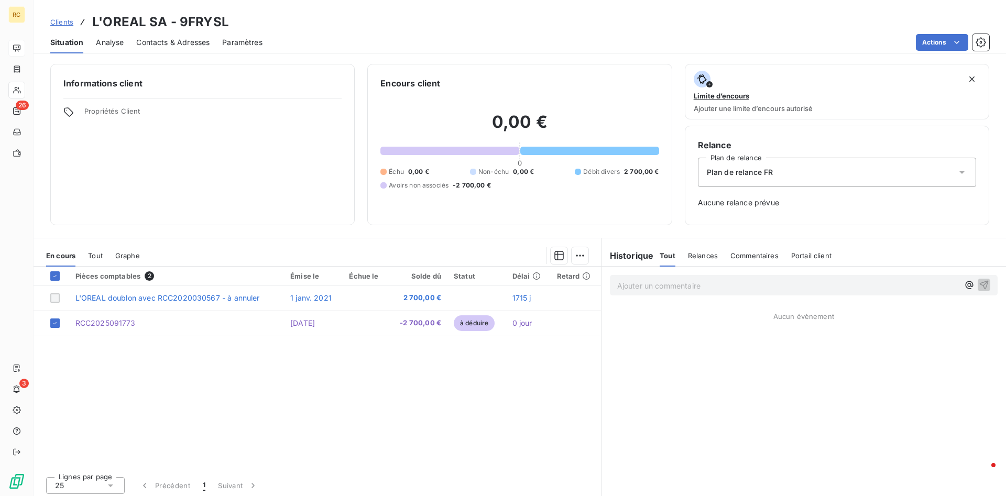
click at [663, 335] on div "Ajouter un commentaire ﻿ Aucun évènement" at bounding box center [804, 383] width 405 height 233
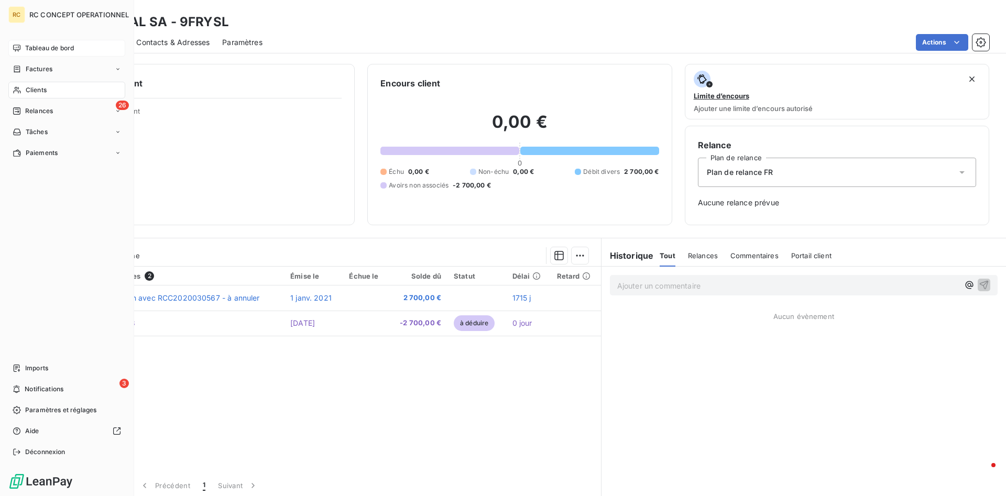
click at [36, 49] on span "Tableau de bord" at bounding box center [49, 47] width 49 height 9
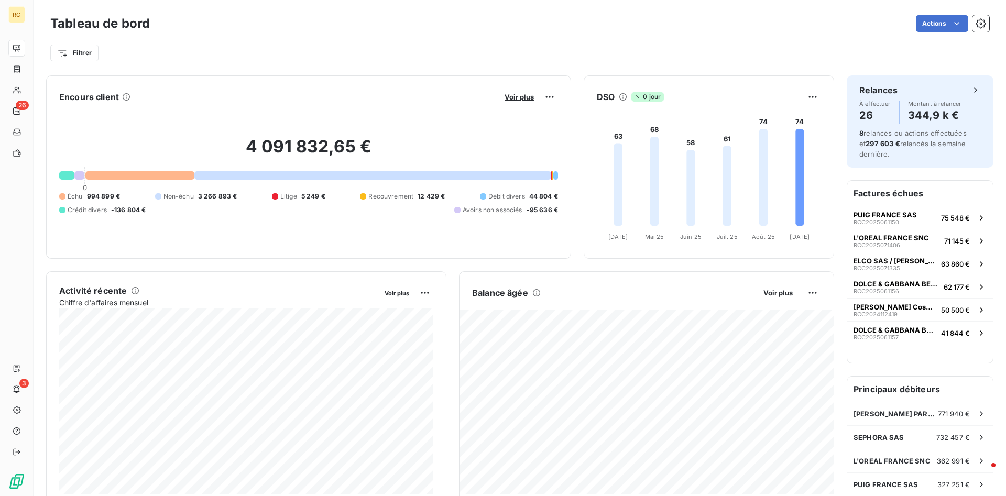
click at [507, 214] on span "Avoirs non associés" at bounding box center [493, 209] width 60 height 9
click at [409, 174] on div at bounding box center [372, 175] width 357 height 8
click at [109, 177] on div at bounding box center [139, 175] width 108 height 8
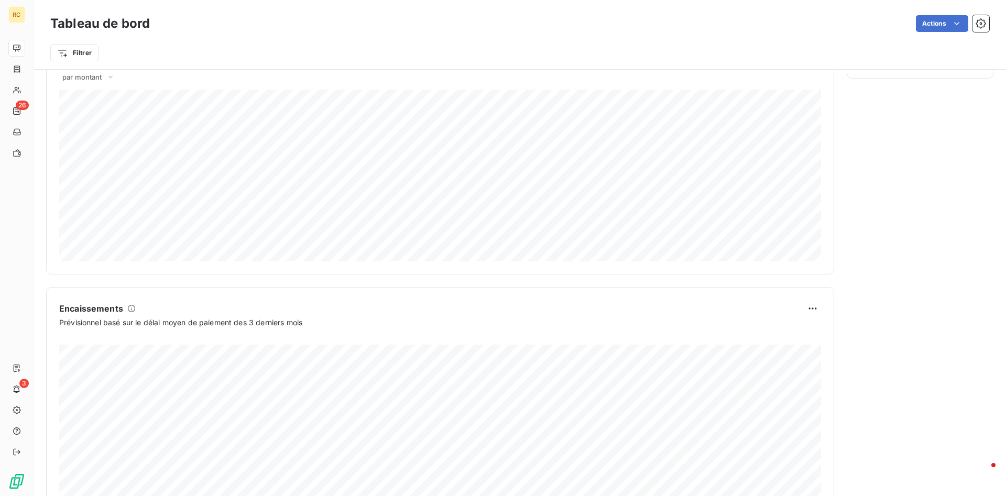
scroll to position [525, 0]
